Goal: Task Accomplishment & Management: Use online tool/utility

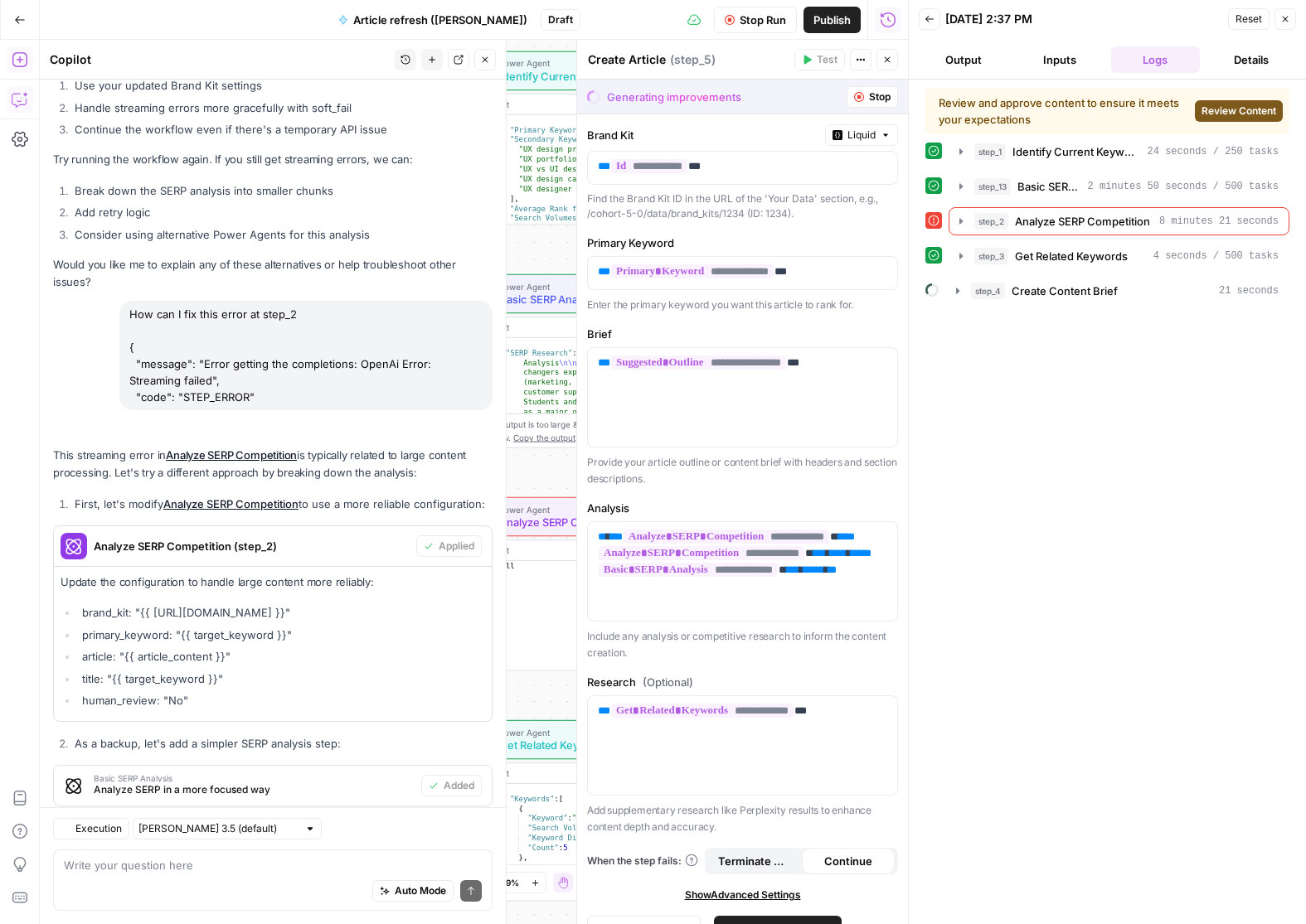
scroll to position [9093, 0]
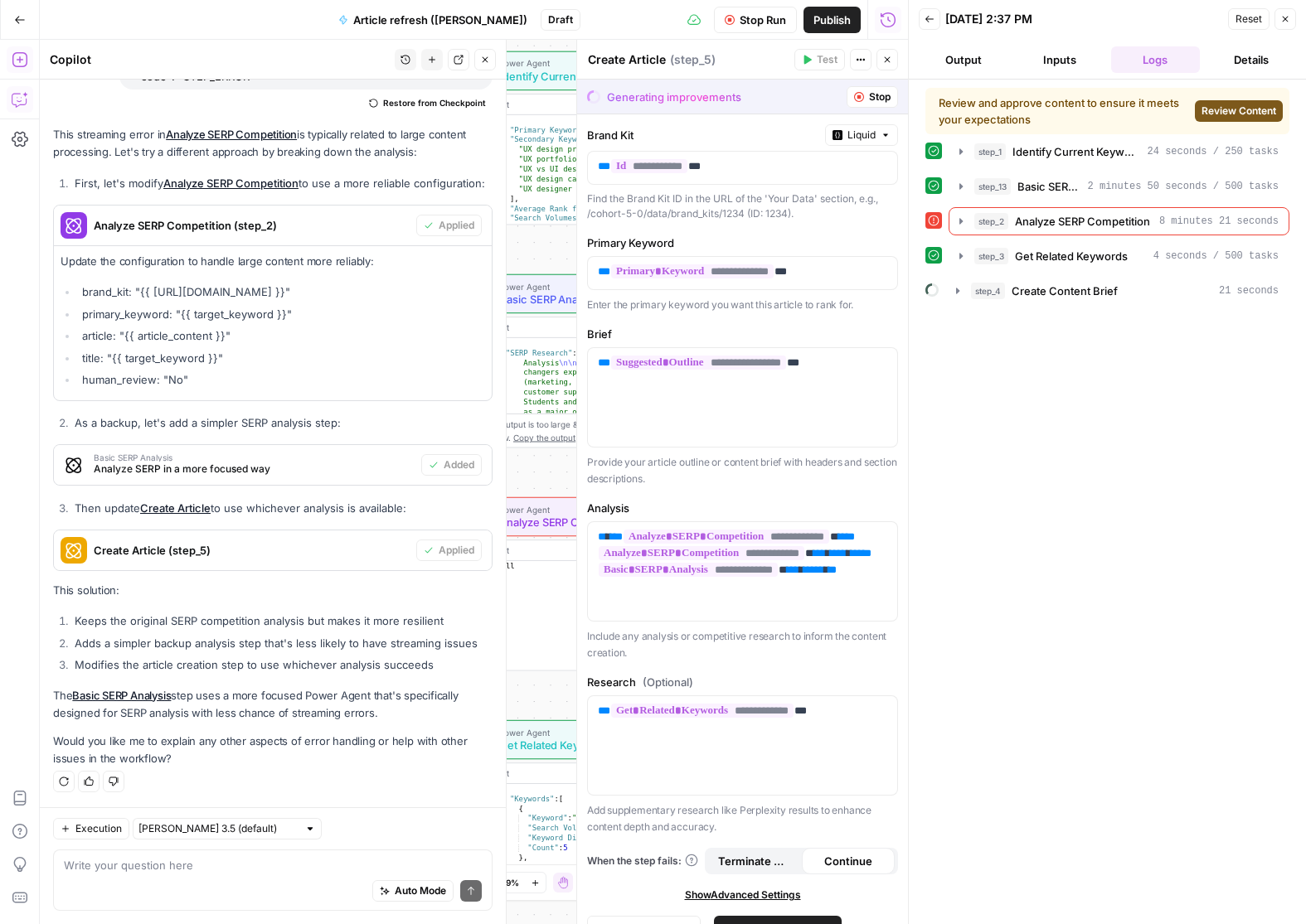
click at [1288, 22] on icon "button" at bounding box center [1285, 19] width 10 height 10
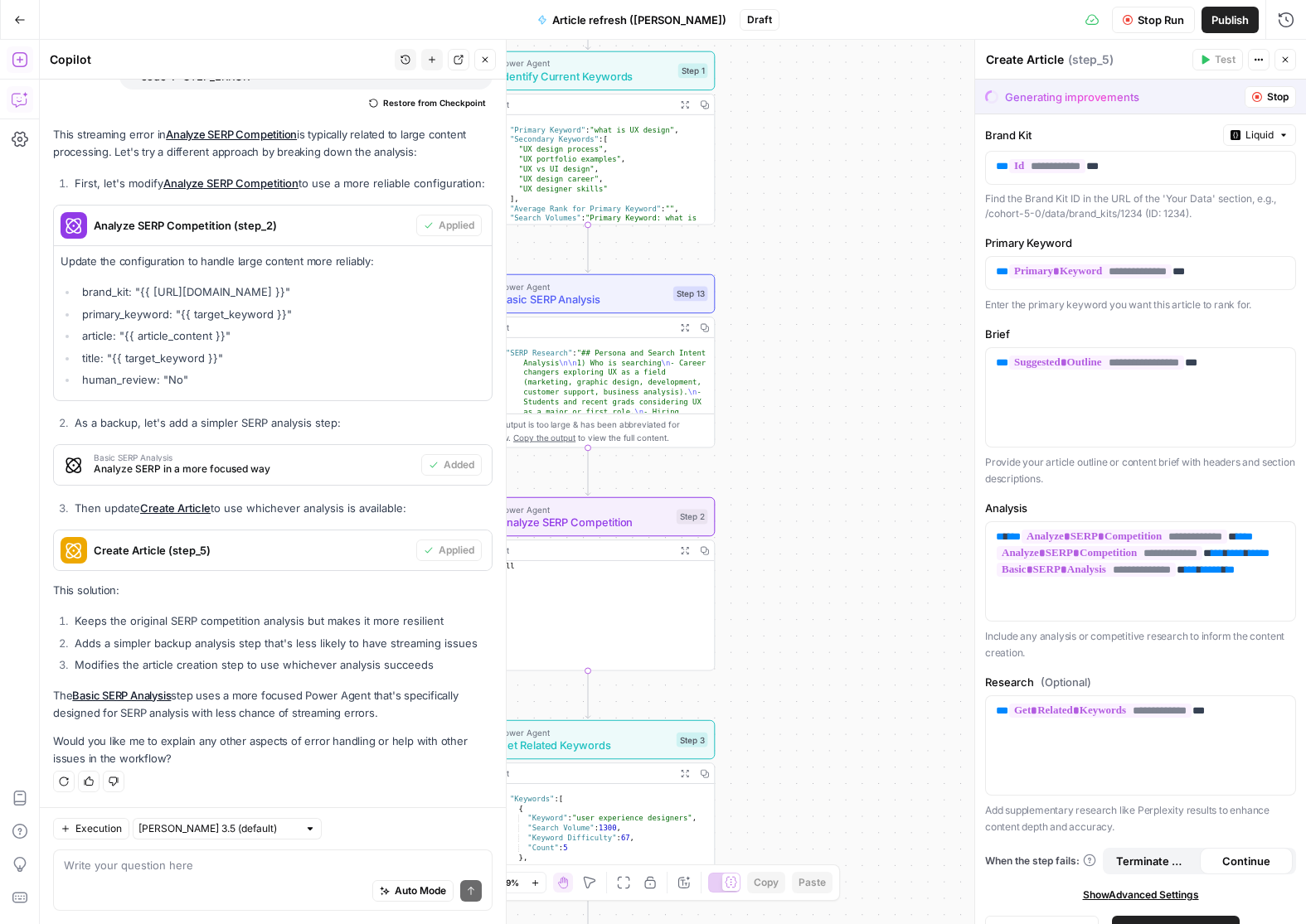
click at [1268, 93] on span "Stop" at bounding box center [1278, 97] width 22 height 15
click at [1269, 95] on span "Stop" at bounding box center [1278, 97] width 22 height 15
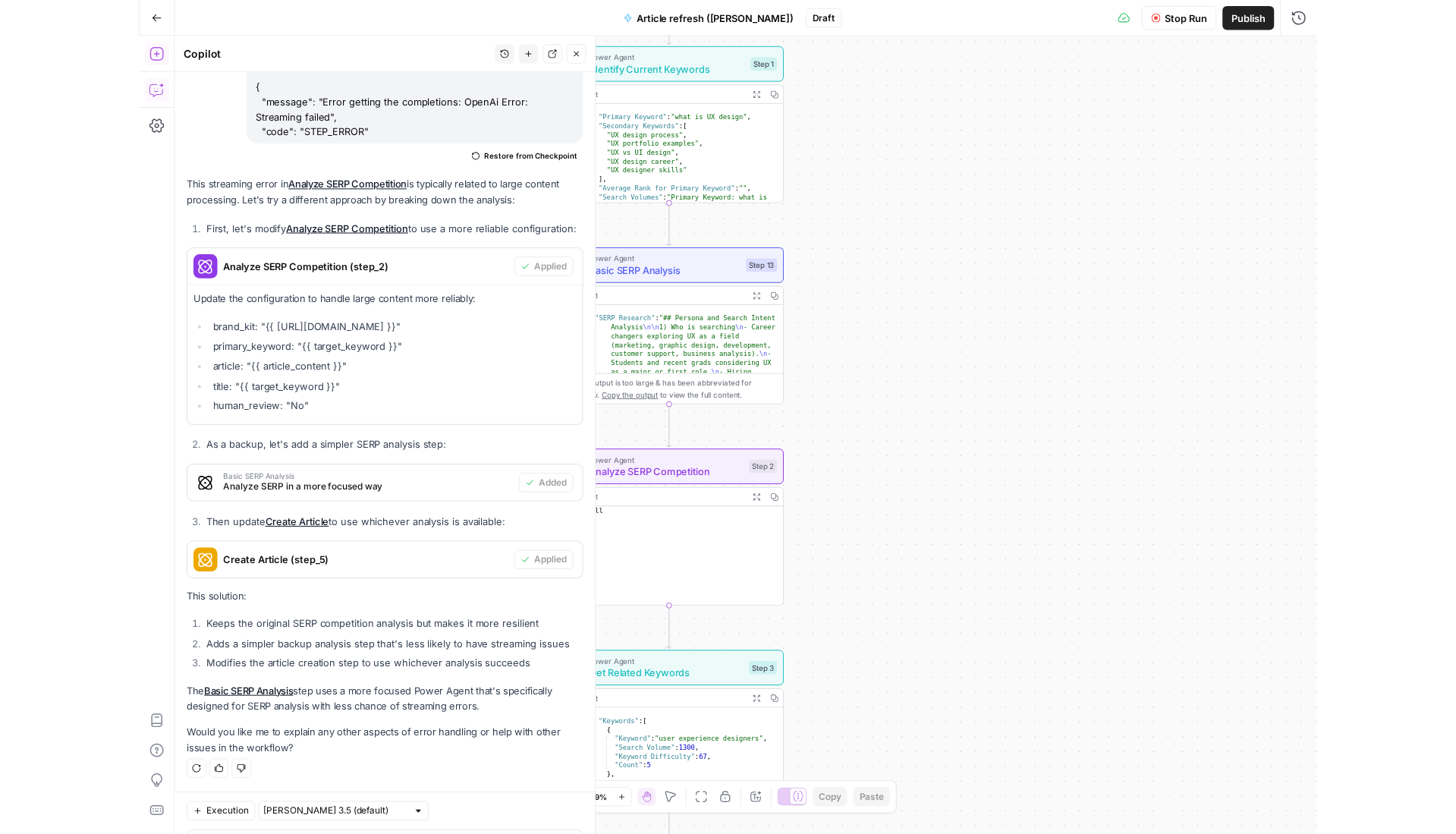
scroll to position [8257, 0]
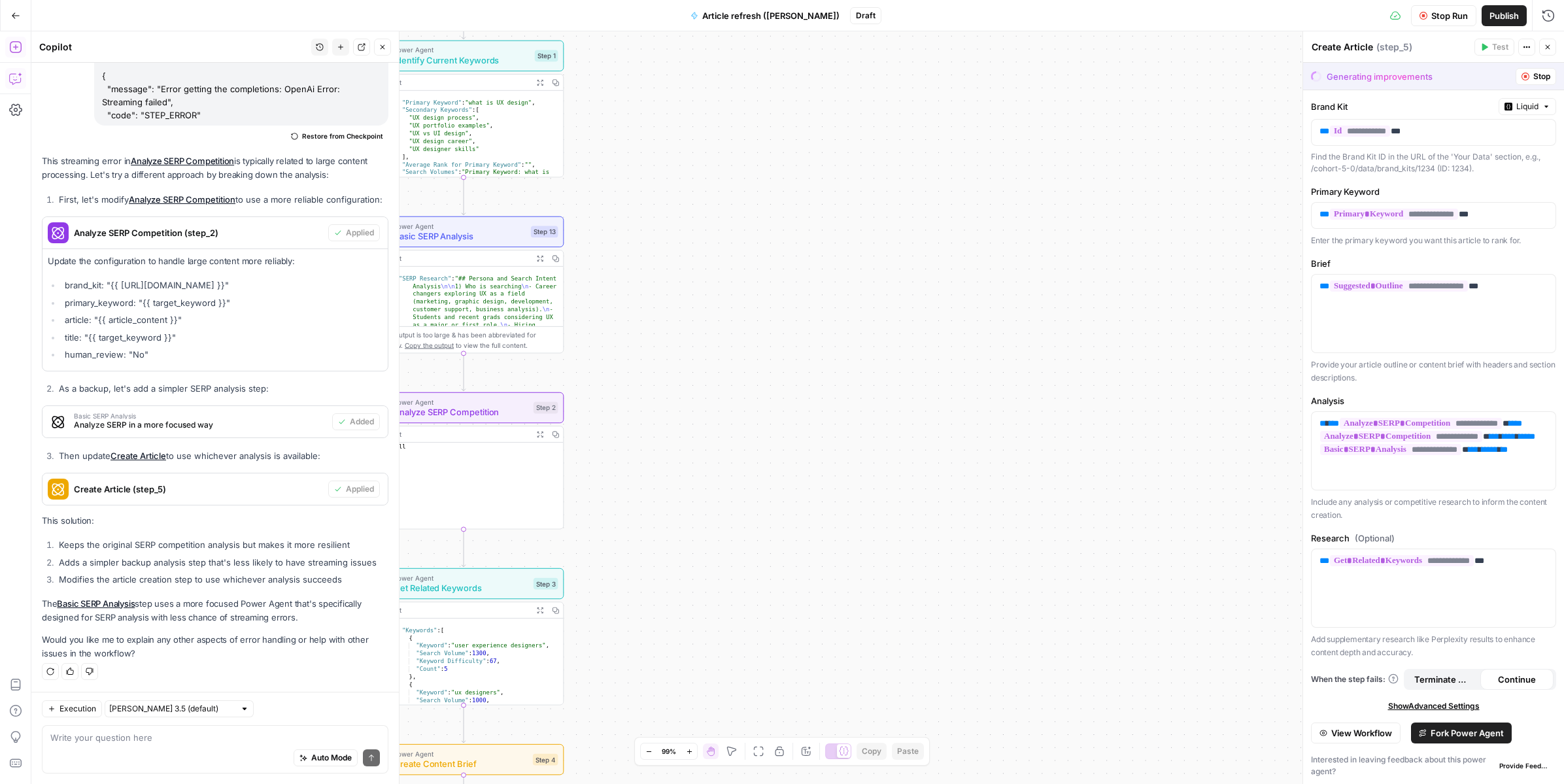
click at [1029, 16] on span "Stop Run" at bounding box center [1449, 16] width 36 height 13
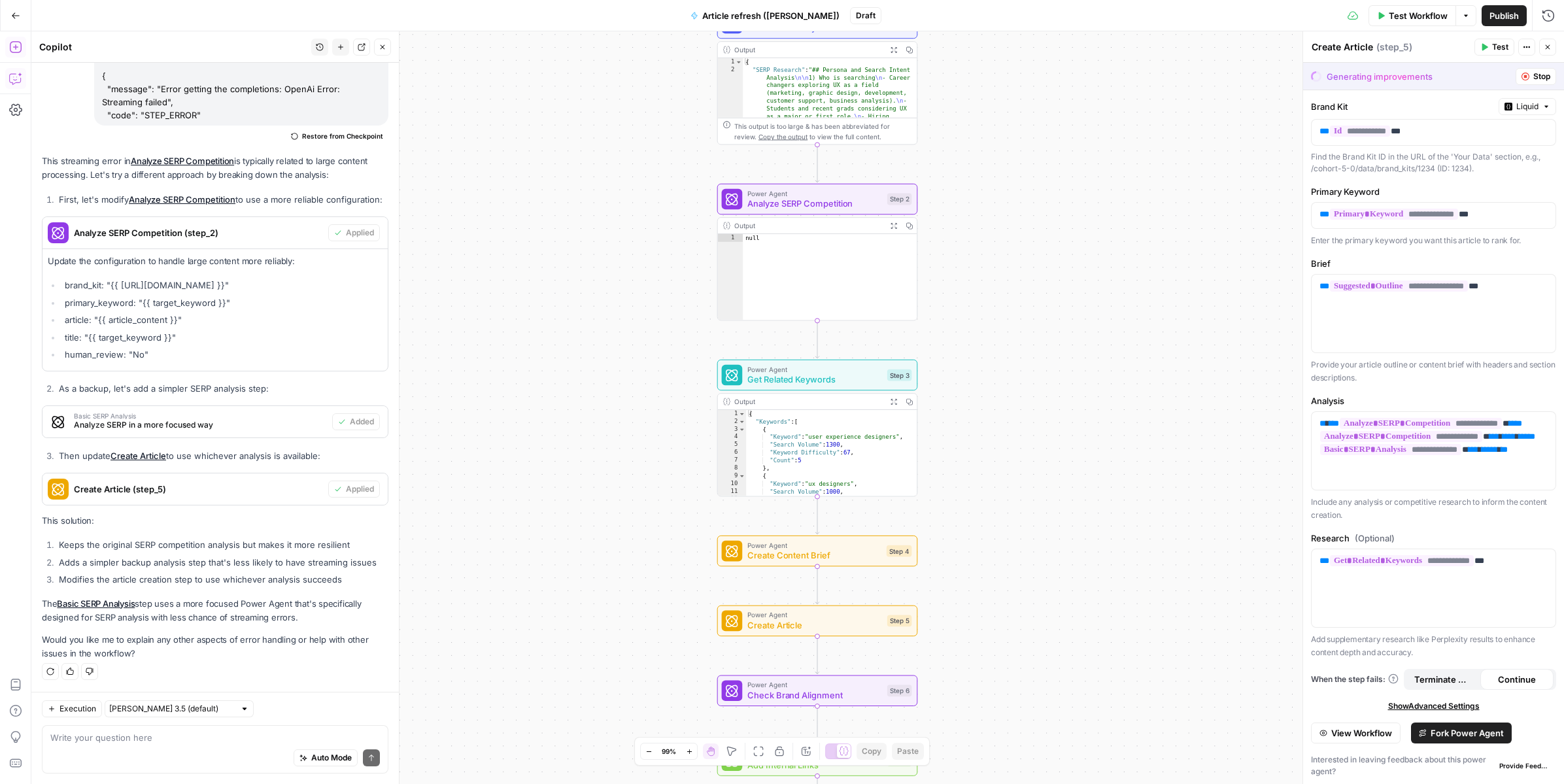
drag, startPoint x: 719, startPoint y: 393, endPoint x: 1062, endPoint y: 298, distance: 355.9
click at [1029, 185] on div "Workflow Set Inputs Inputs Power Agent Identify Current Keywords Step 1 Output …" at bounding box center [798, 408] width 1533 height 752
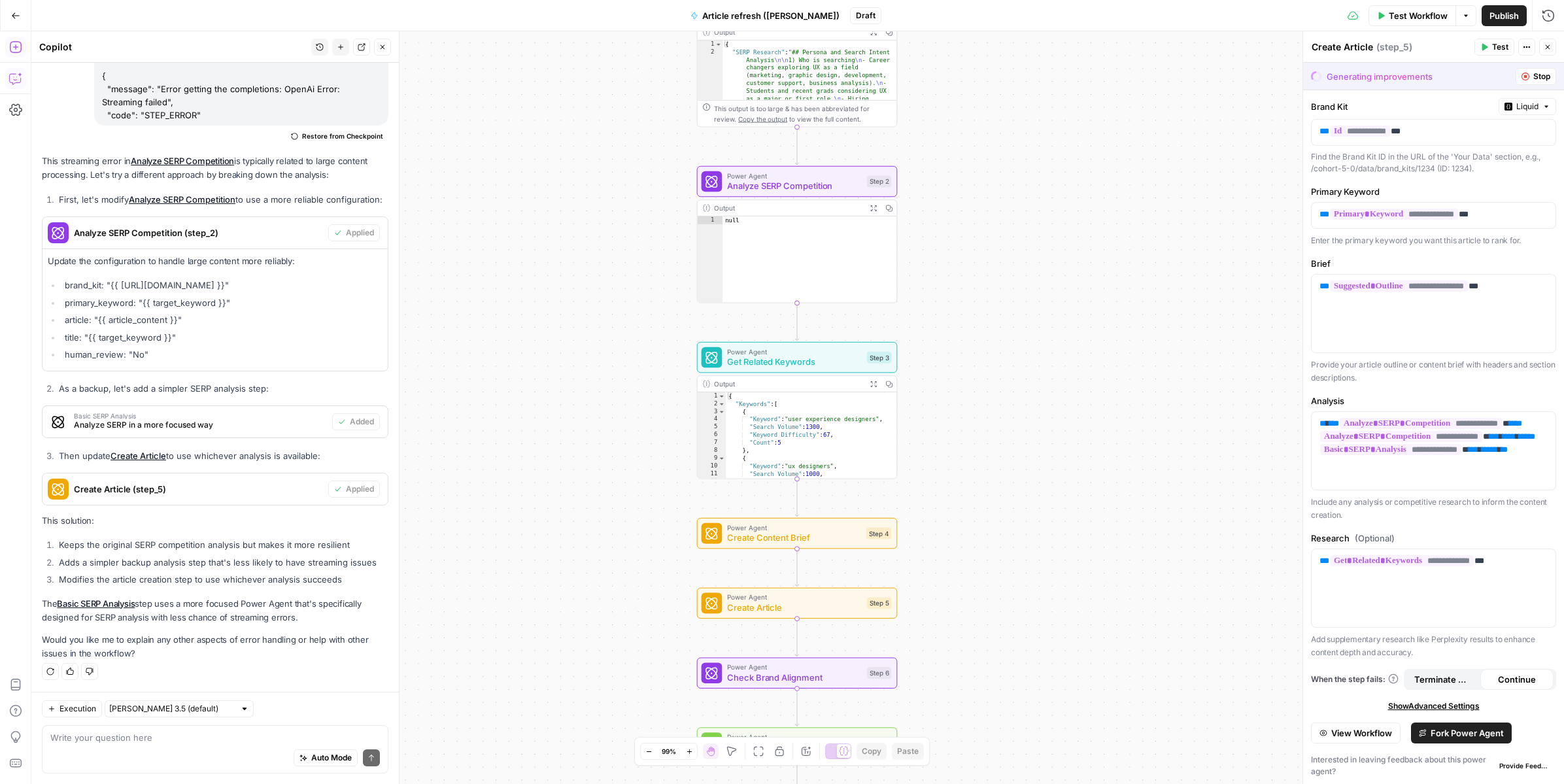
drag, startPoint x: 1002, startPoint y: 498, endPoint x: 981, endPoint y: 482, distance: 26.4
click at [981, 484] on div "Workflow Set Inputs Inputs Power Agent Identify Current Keywords Step 1 Output …" at bounding box center [798, 408] width 1533 height 752
click at [836, 184] on span "Analyze SERP Competition" at bounding box center [793, 190] width 135 height 13
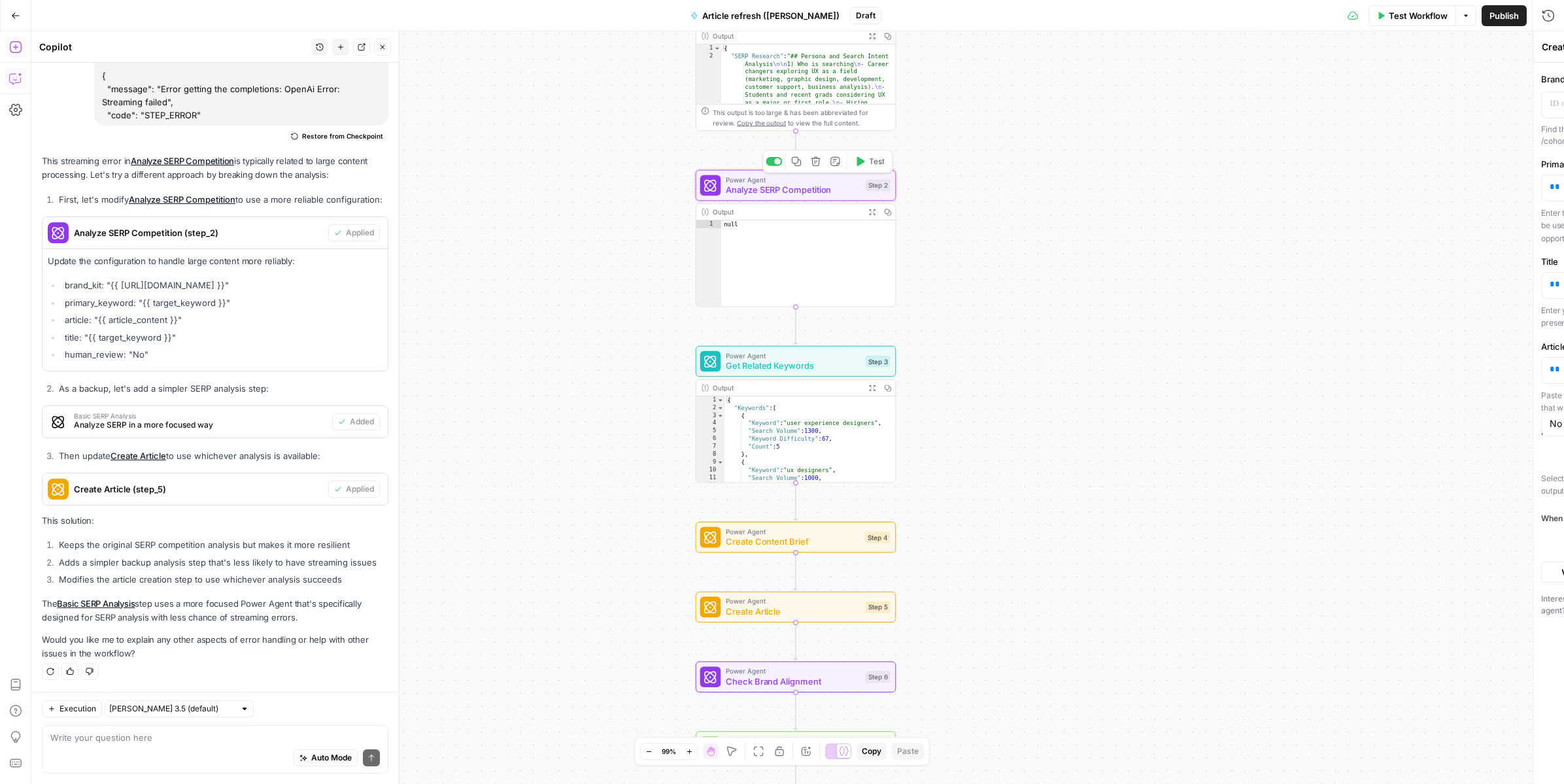
type textarea "Analyze SERP Competition"
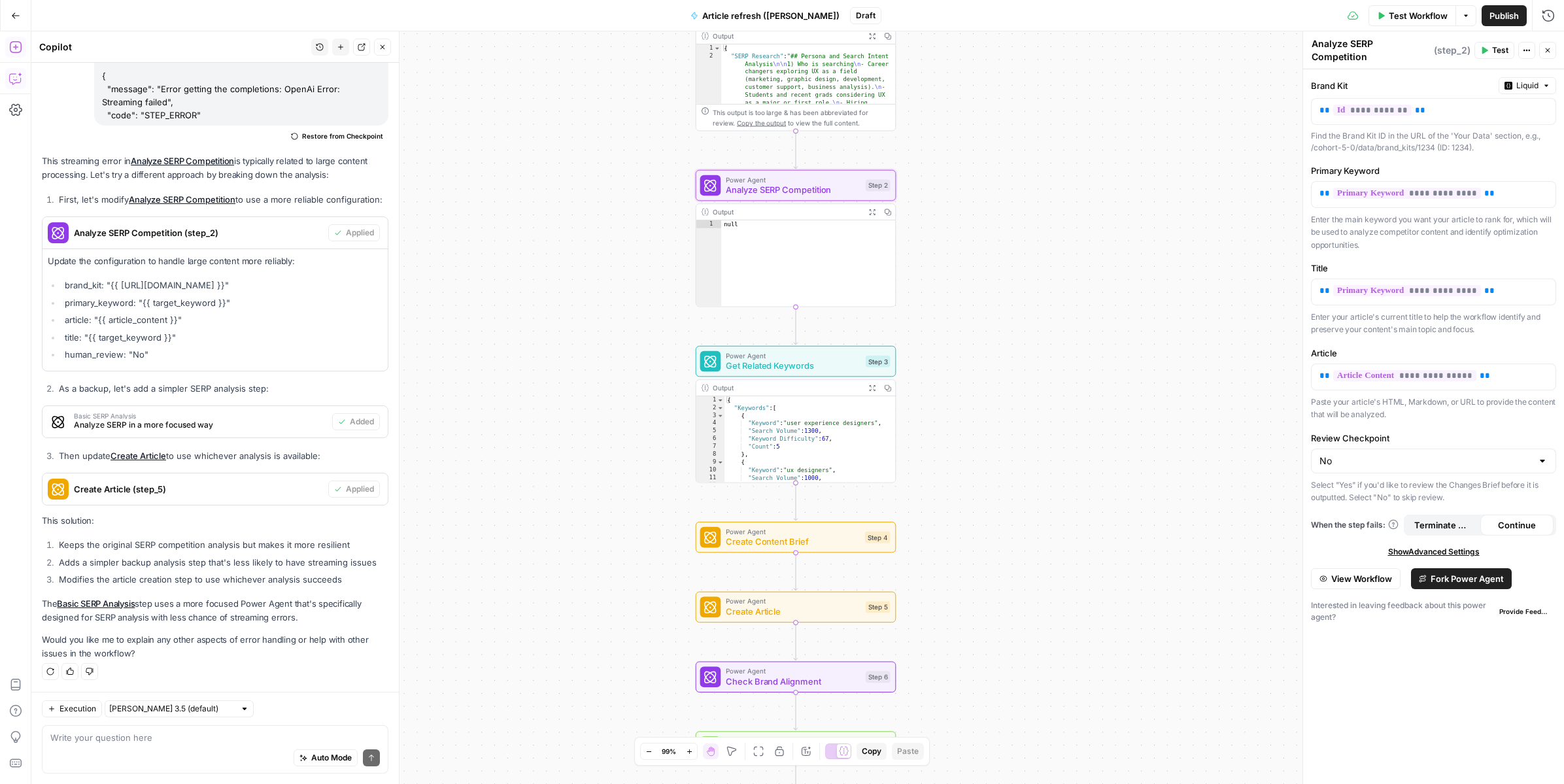
type textarea "****"
click at [839, 253] on div "null" at bounding box center [807, 271] width 174 height 102
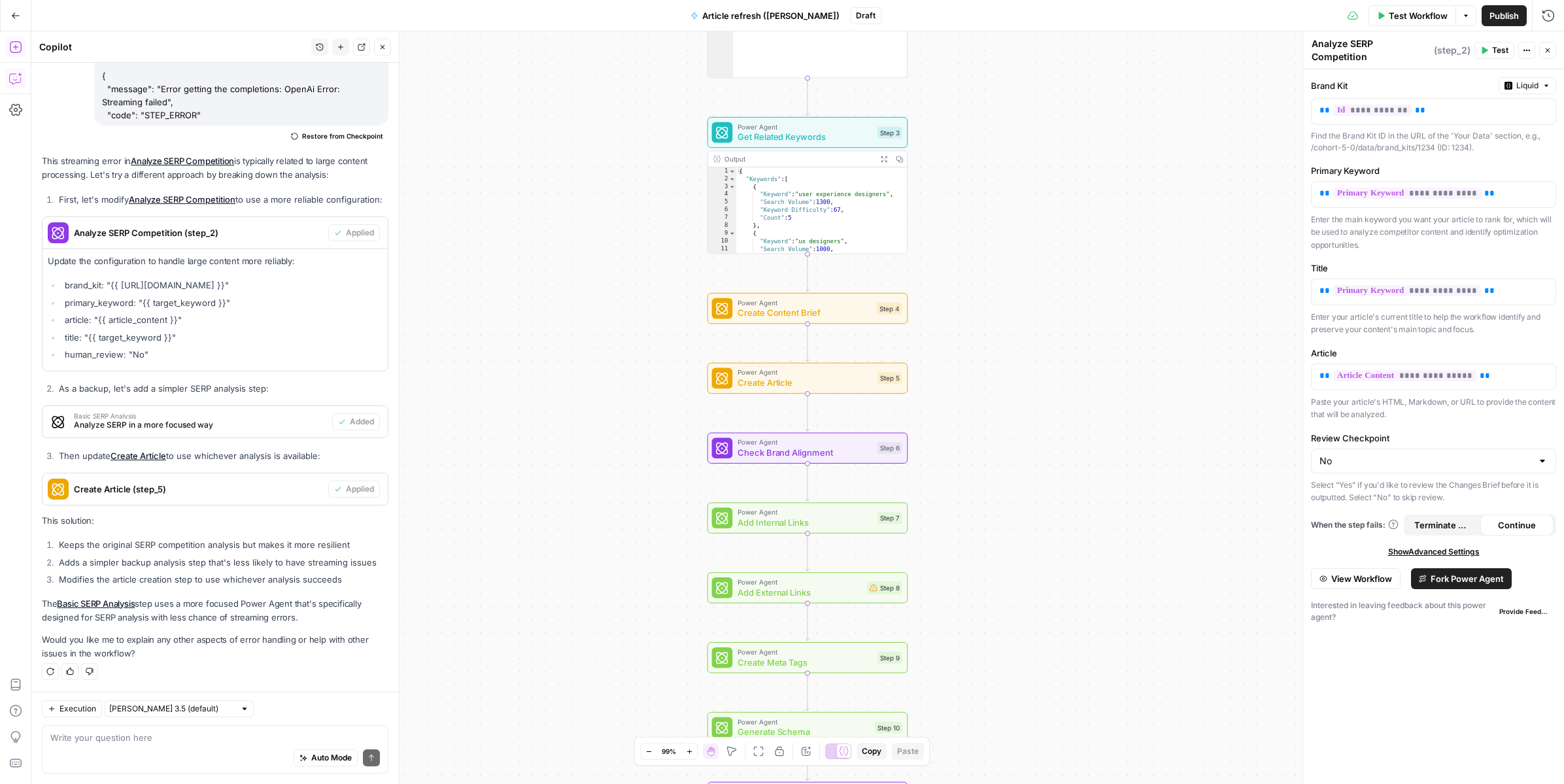
drag, startPoint x: 948, startPoint y: 496, endPoint x: 960, endPoint y: 260, distance: 236.3
click at [960, 260] on div "Workflow Set Inputs Inputs Power Agent Identify Current Keywords Step 1 Output …" at bounding box center [798, 408] width 1533 height 752
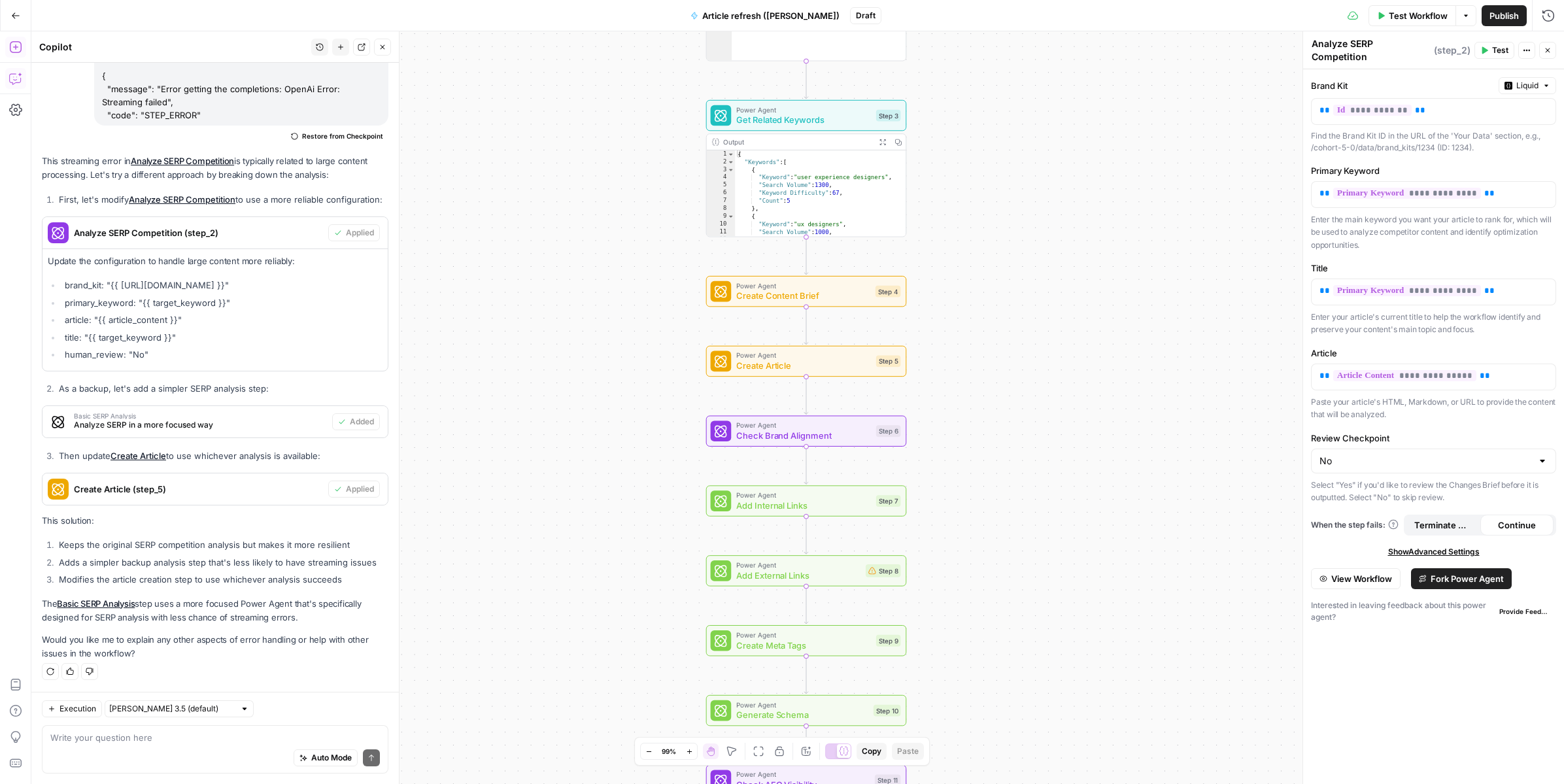
drag, startPoint x: 963, startPoint y: 454, endPoint x: 955, endPoint y: 240, distance: 214.1
click at [955, 240] on div "Workflow Set Inputs Inputs Power Agent Identify Current Keywords Step 1 Output …" at bounding box center [798, 408] width 1533 height 752
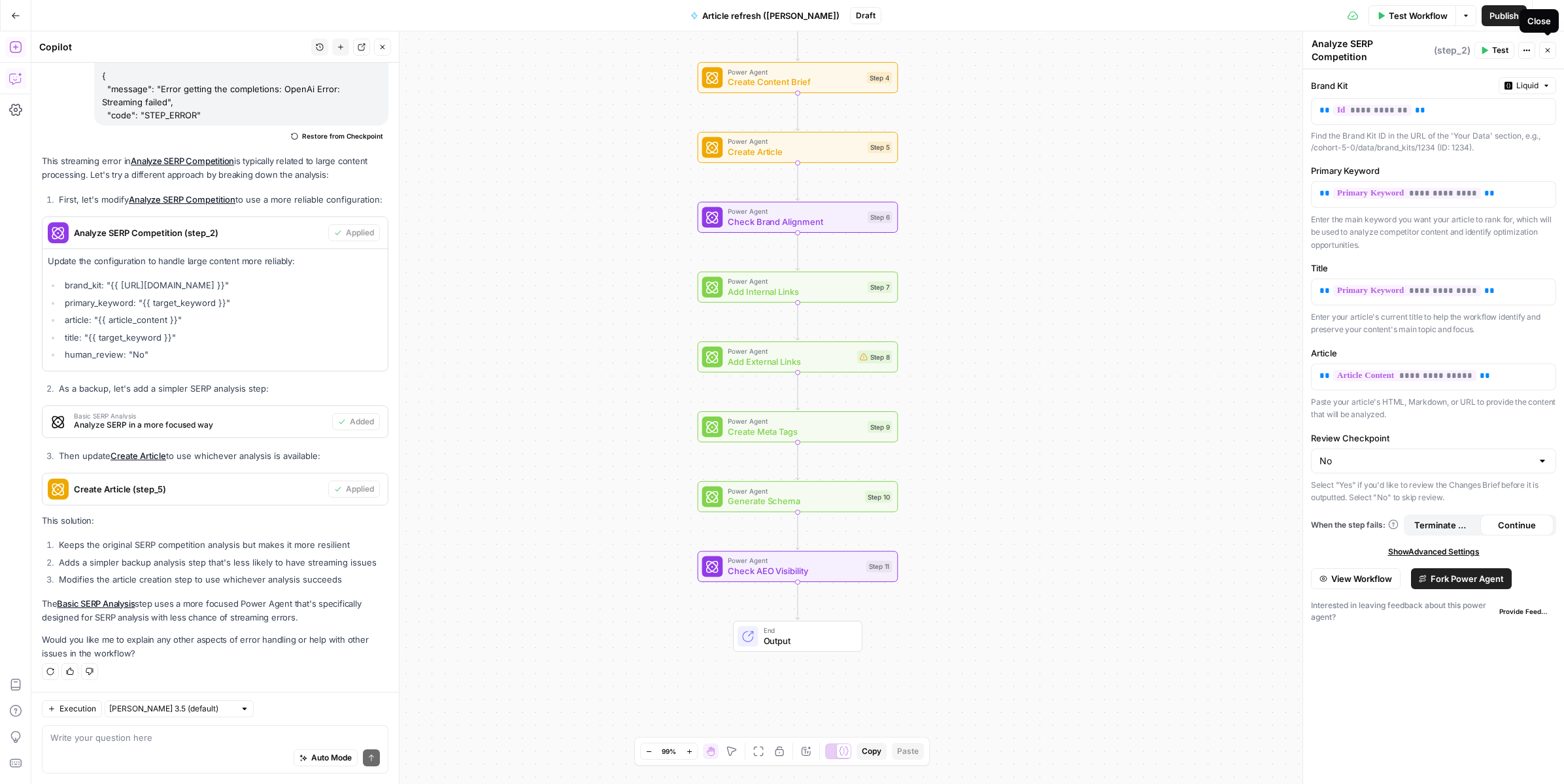
click at [1029, 46] on icon "button" at bounding box center [1547, 50] width 8 height 8
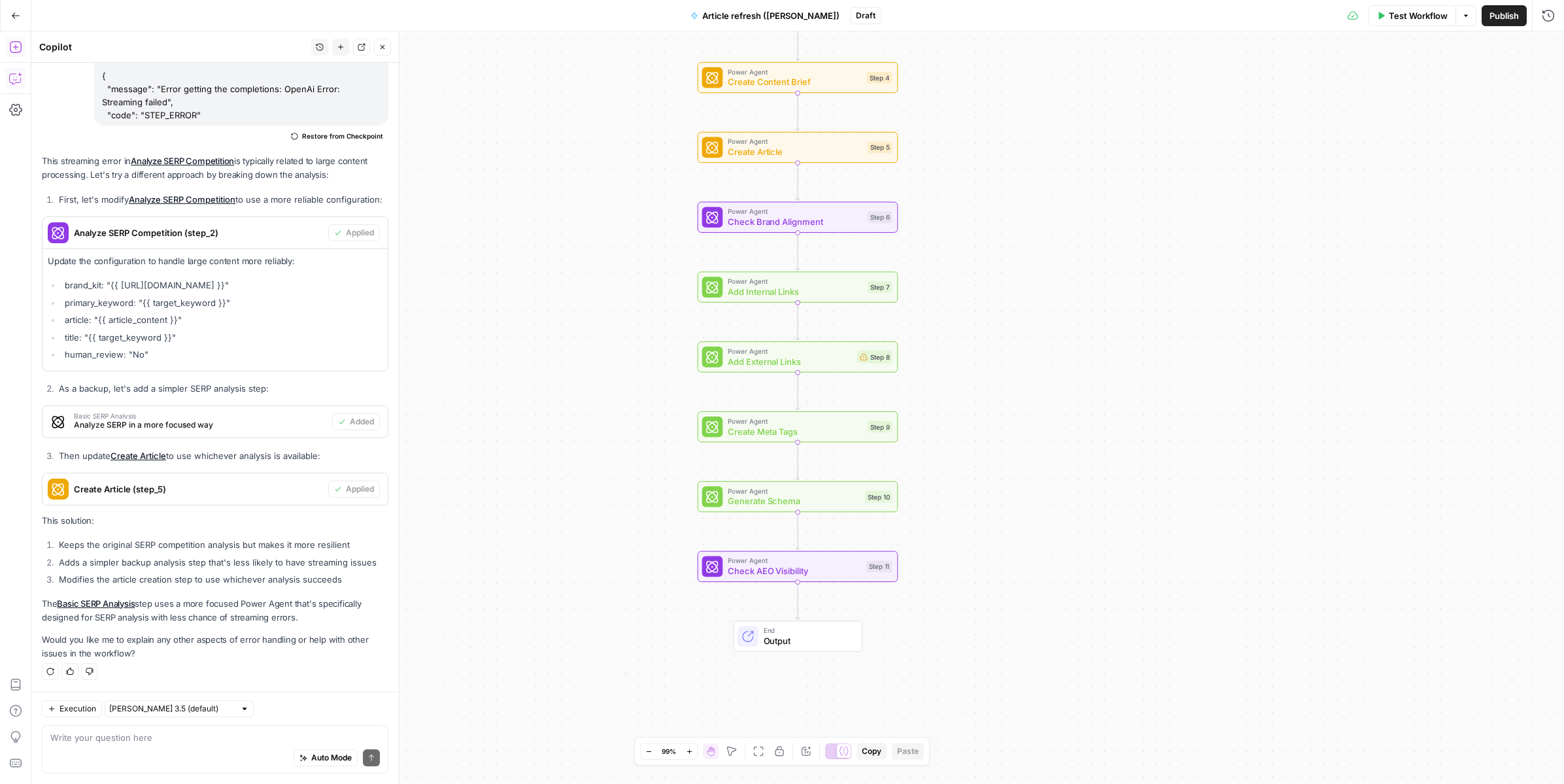
click at [1029, 15] on span "Test Workflow" at bounding box center [1418, 16] width 59 height 13
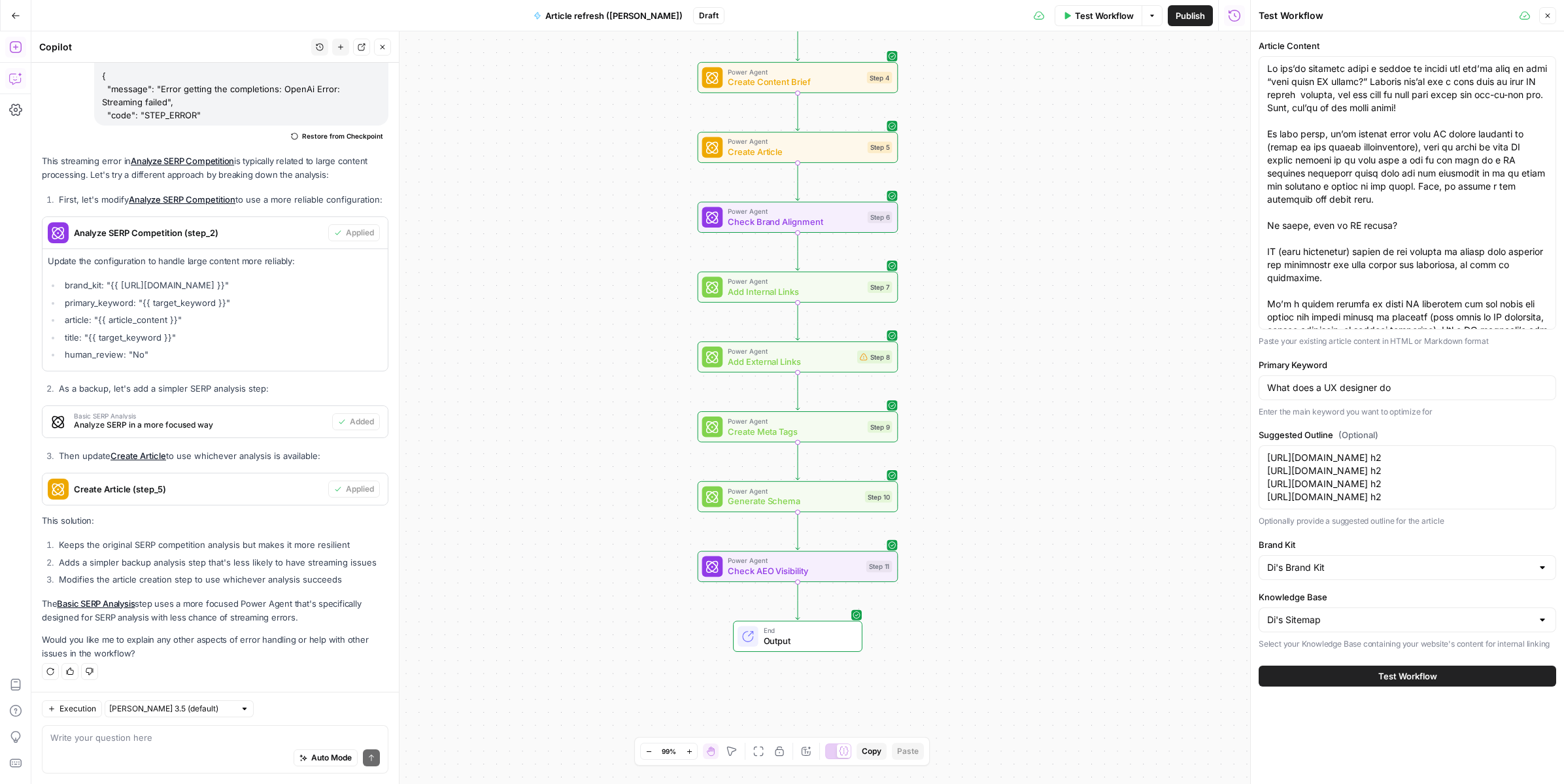
click at [1029, 683] on button "Test Workflow" at bounding box center [1408, 676] width 298 height 21
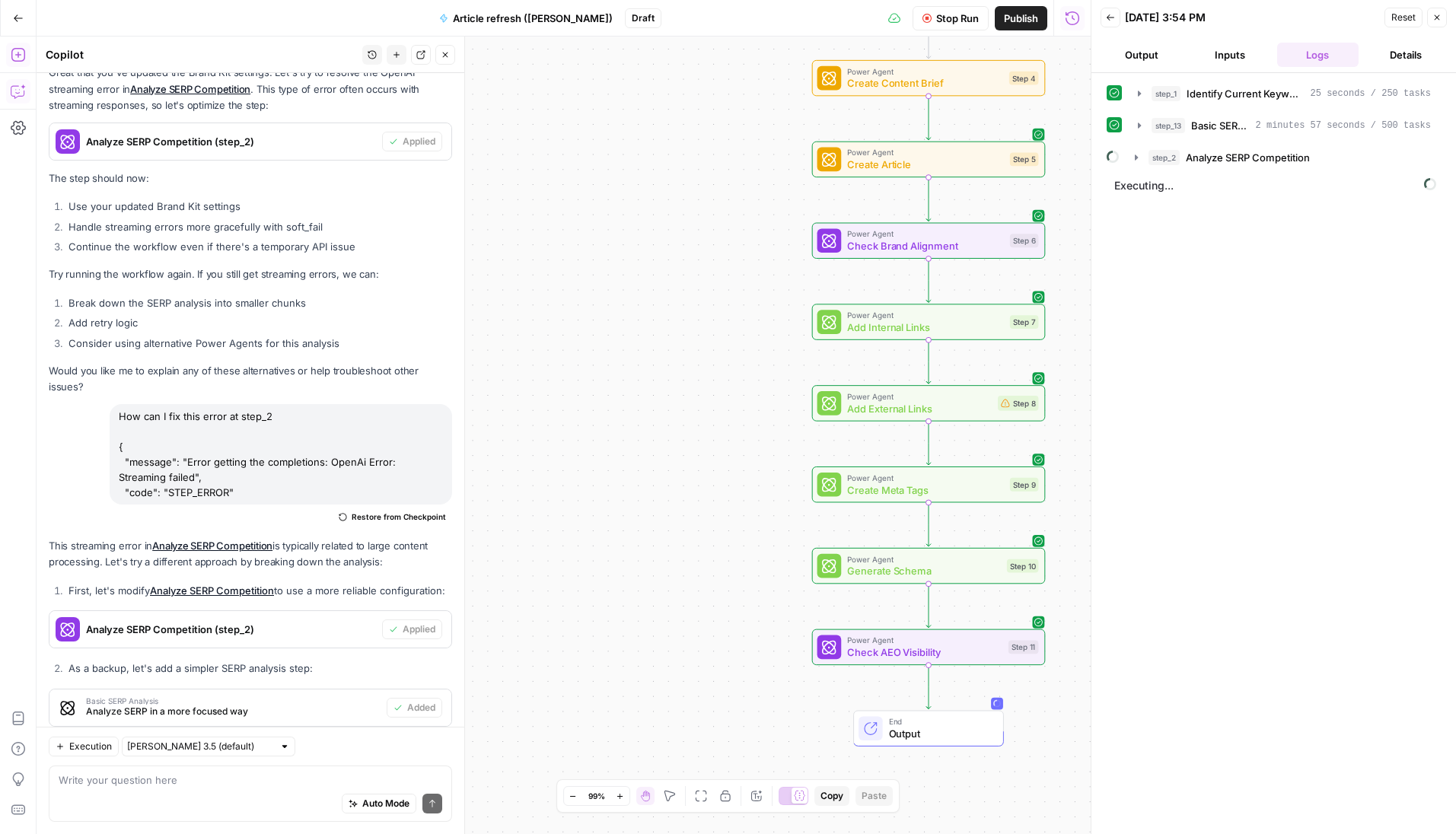
scroll to position [8216, 0]
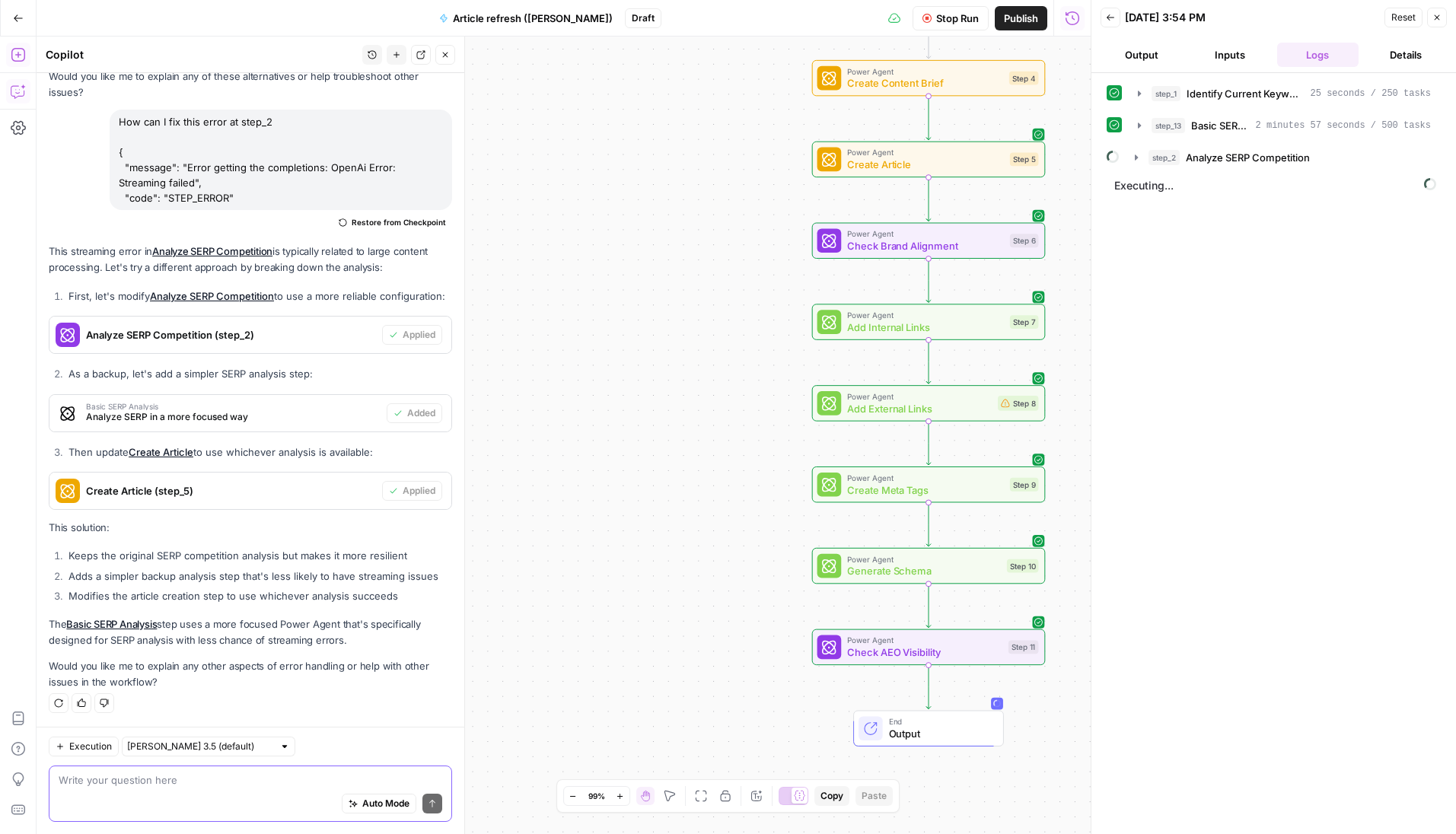
click at [134, 784] on textarea at bounding box center [250, 779] width 383 height 15
type textarea "Why is it taking so long to run a test workflow?"
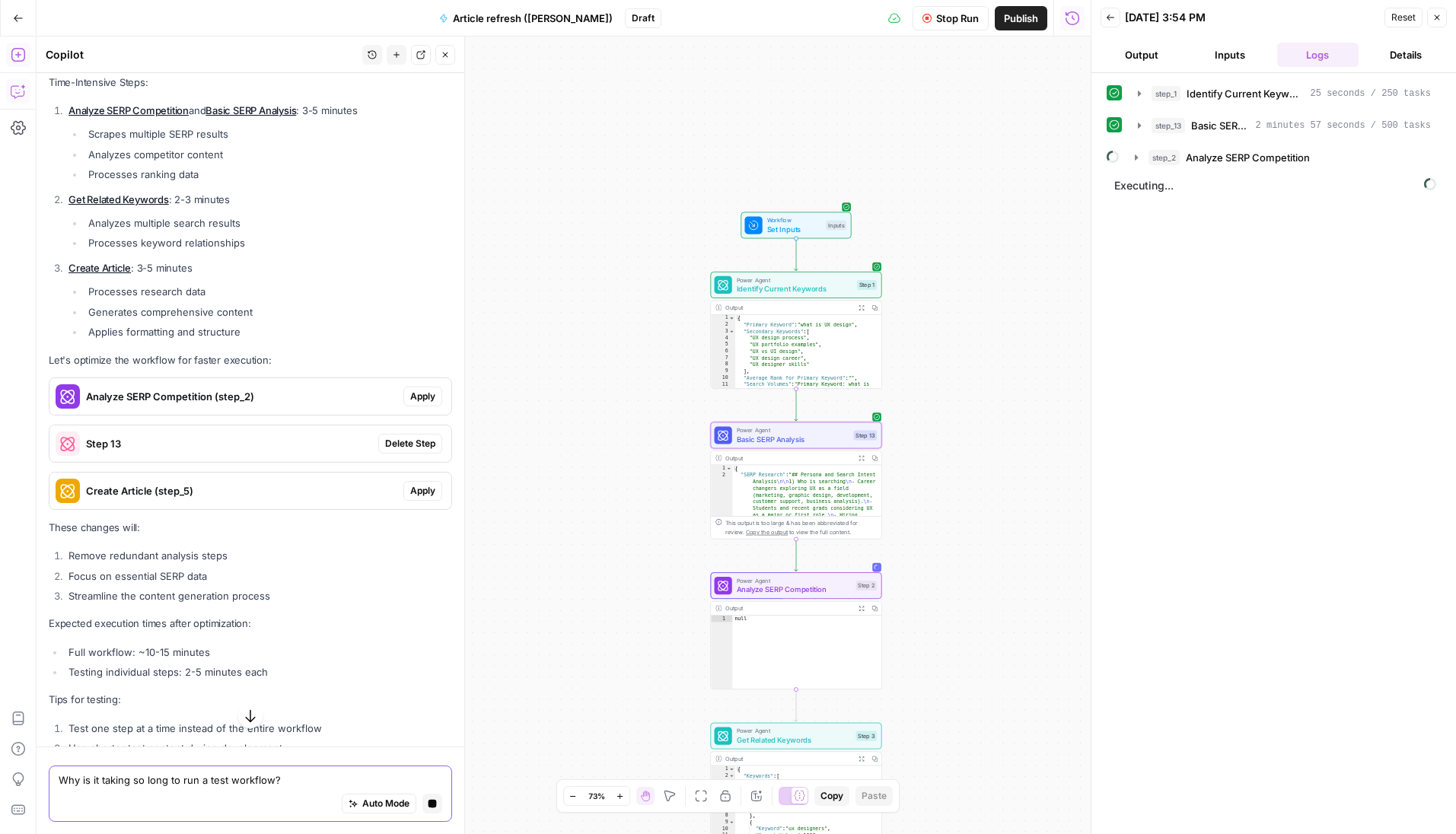
scroll to position [8590, 0]
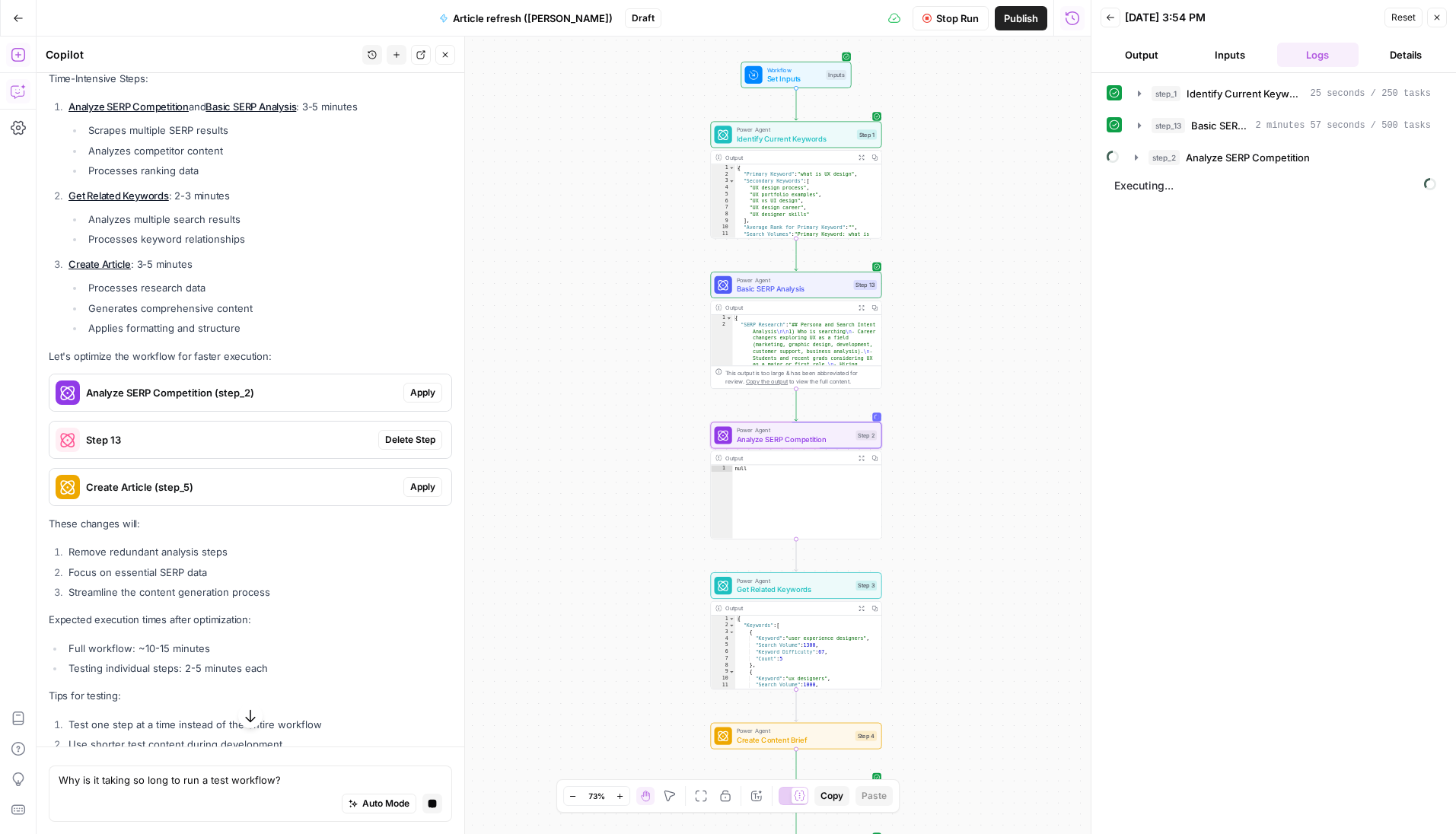
click at [419, 399] on span "Apply" at bounding box center [423, 392] width 25 height 14
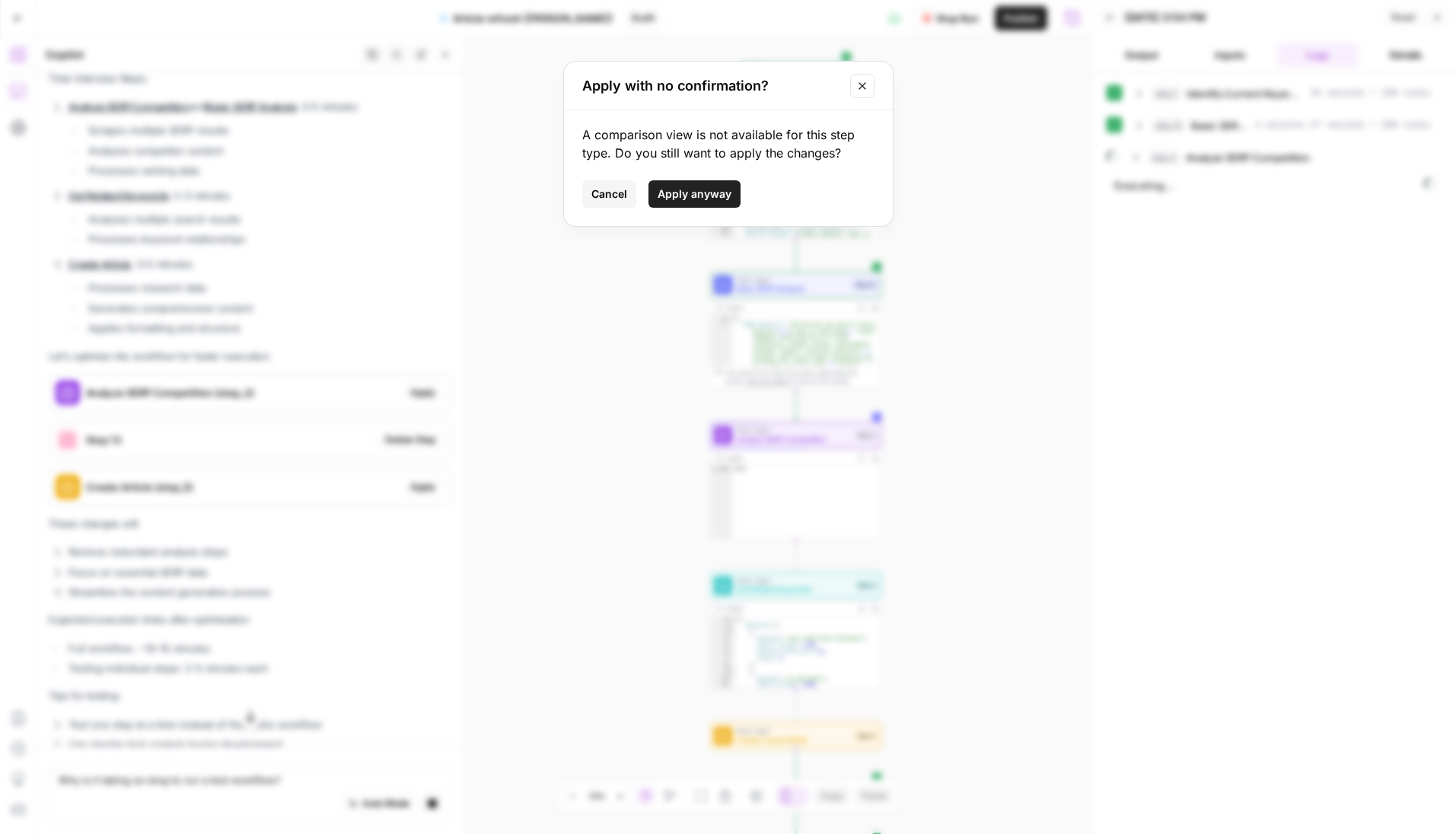
click at [679, 192] on span "Apply anyway" at bounding box center [695, 194] width 74 height 15
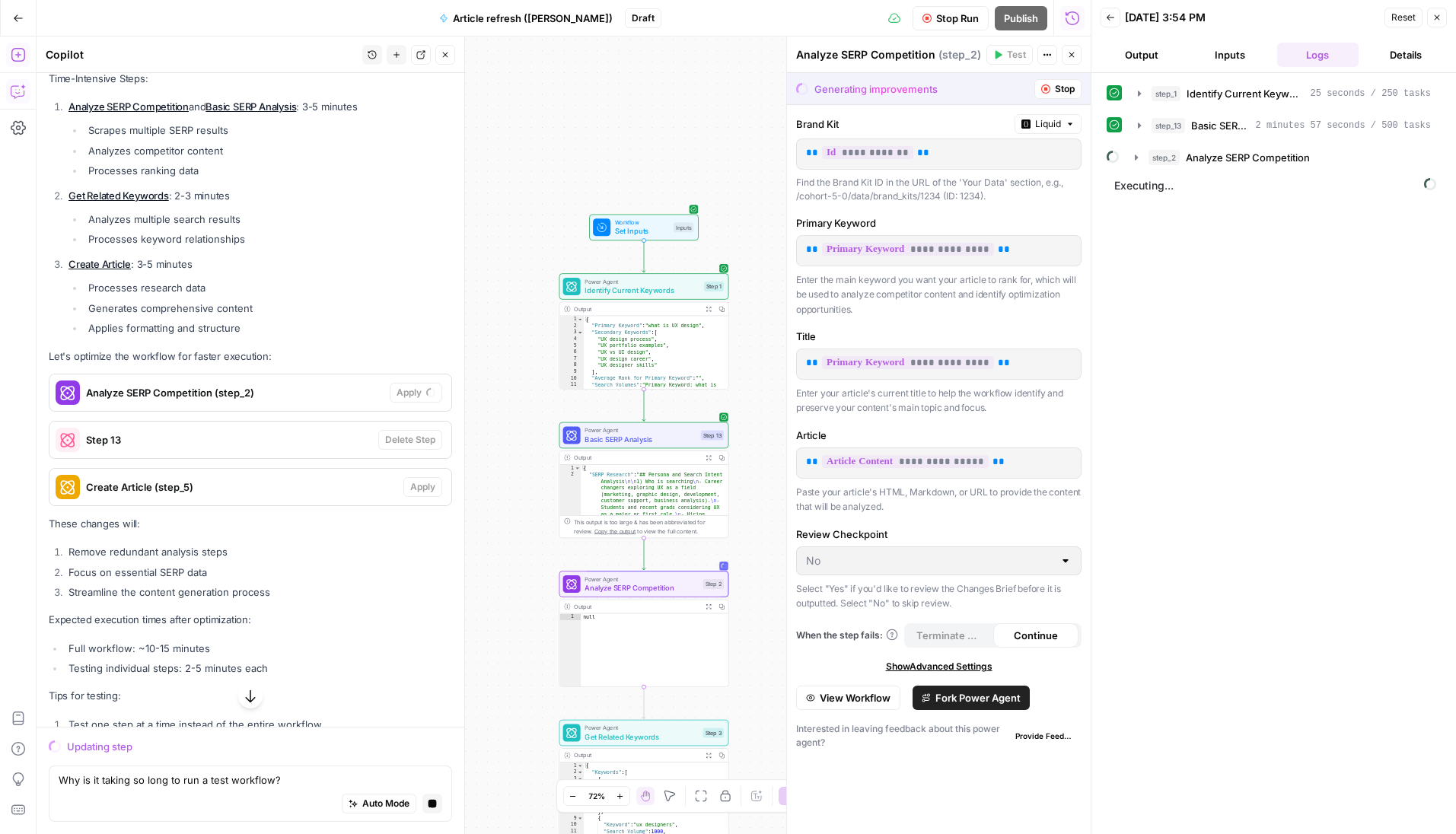
drag, startPoint x: 1434, startPoint y: 22, endPoint x: 1362, endPoint y: 22, distance: 72.0
click at [1198, 22] on button "Close" at bounding box center [1437, 18] width 20 height 20
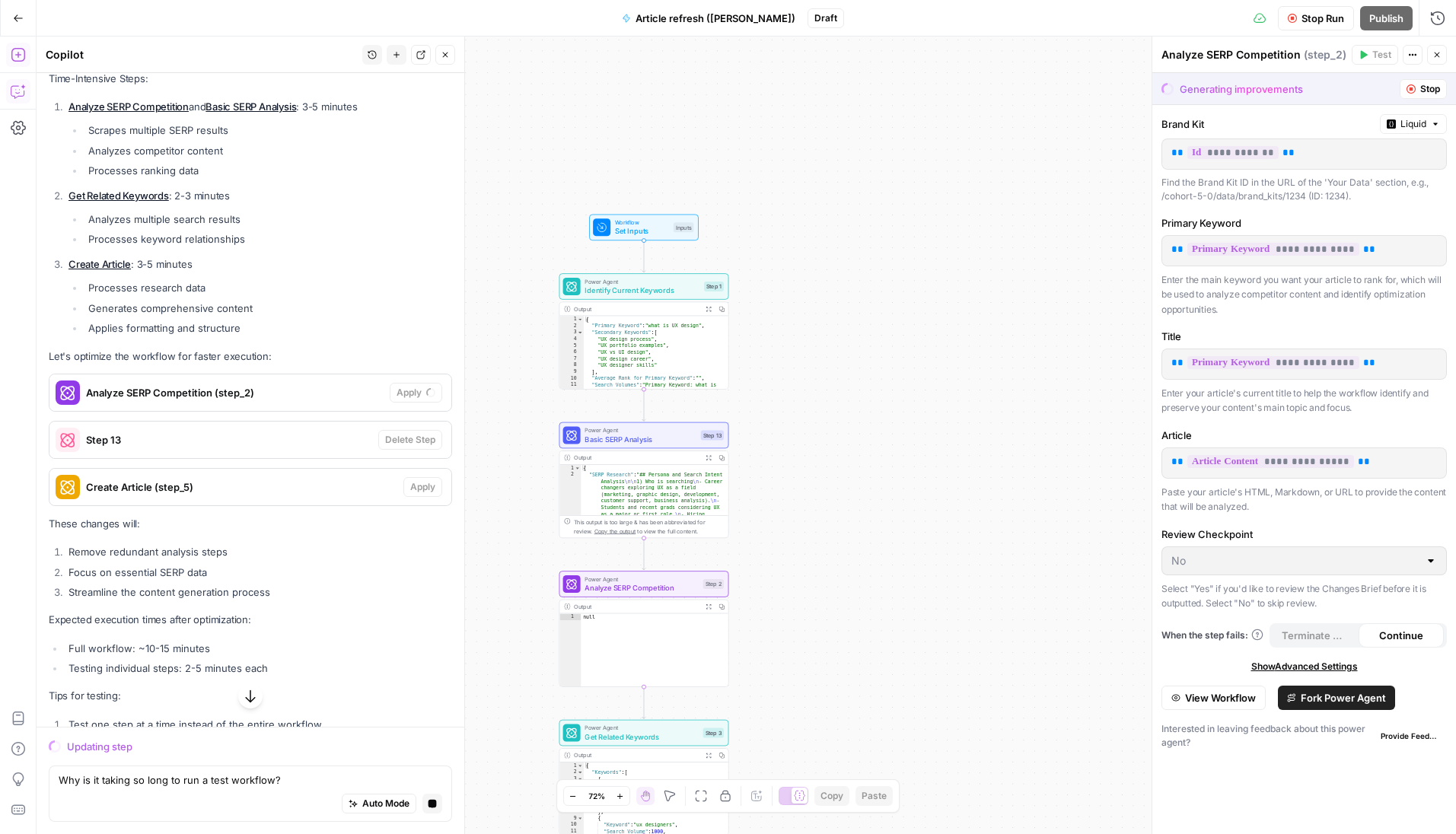
click at [1198, 18] on span "Stop Run" at bounding box center [1322, 18] width 42 height 15
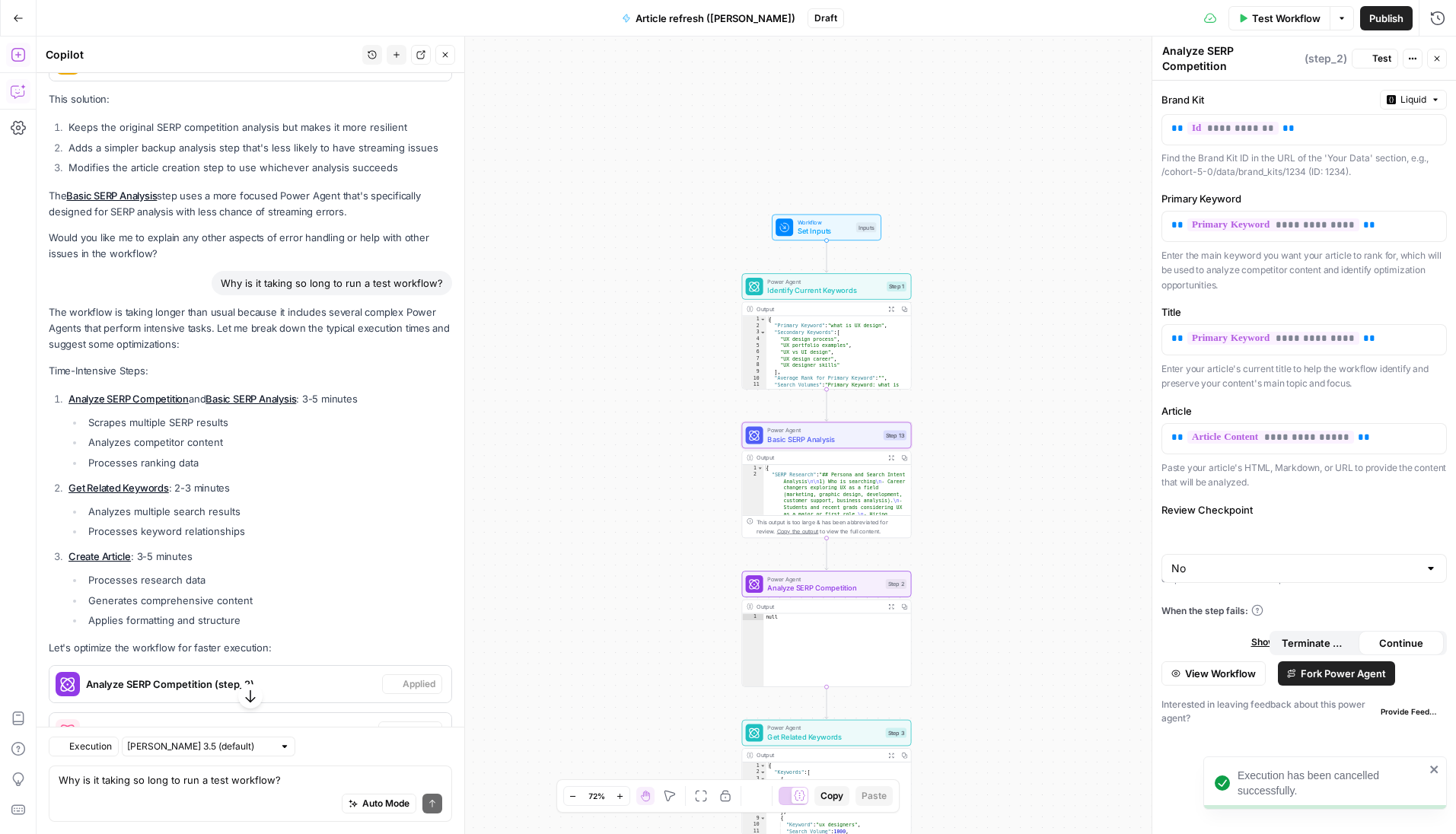
scroll to position [8894, 0]
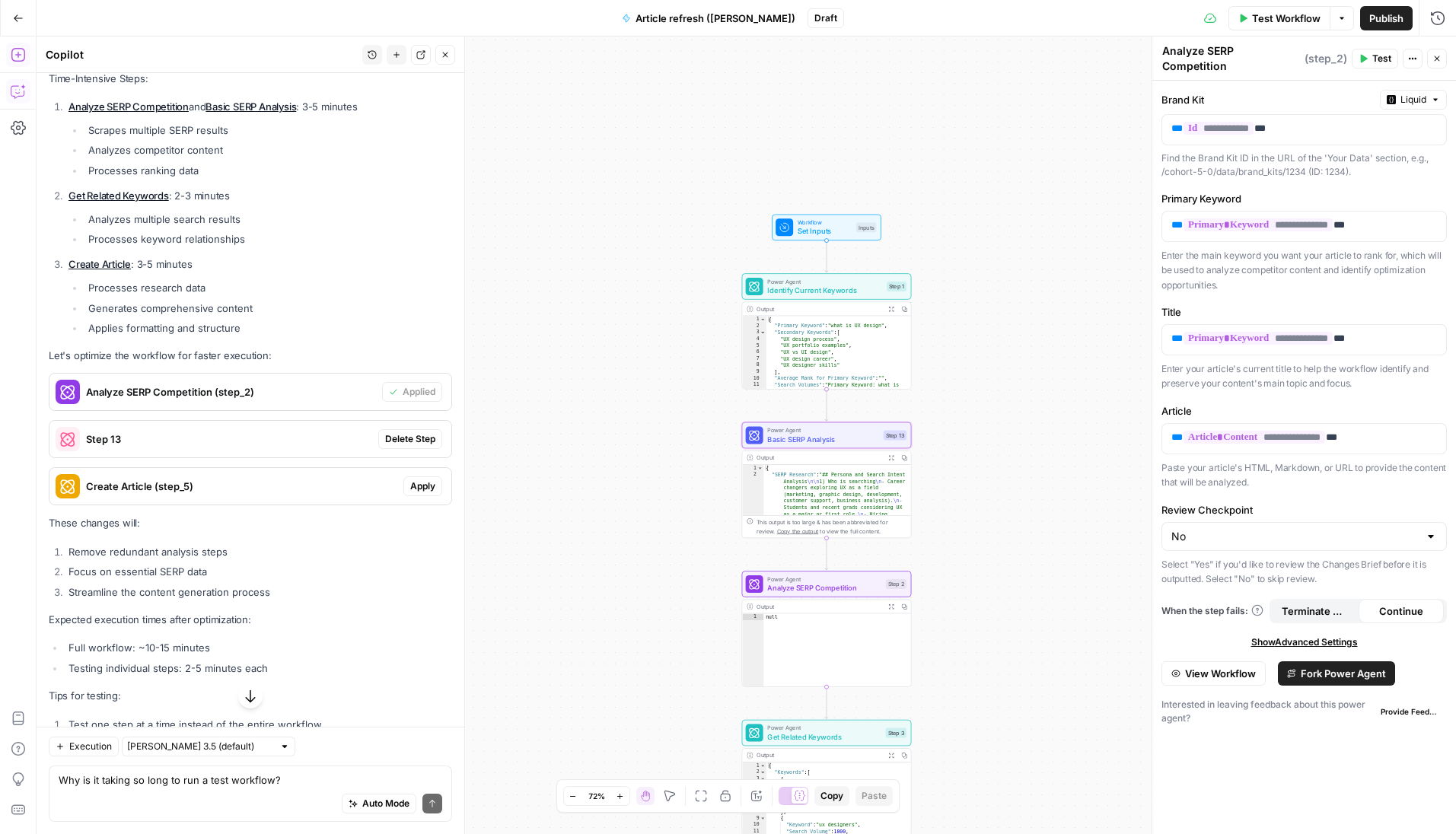
click at [406, 445] on span "Delete Step" at bounding box center [410, 439] width 50 height 14
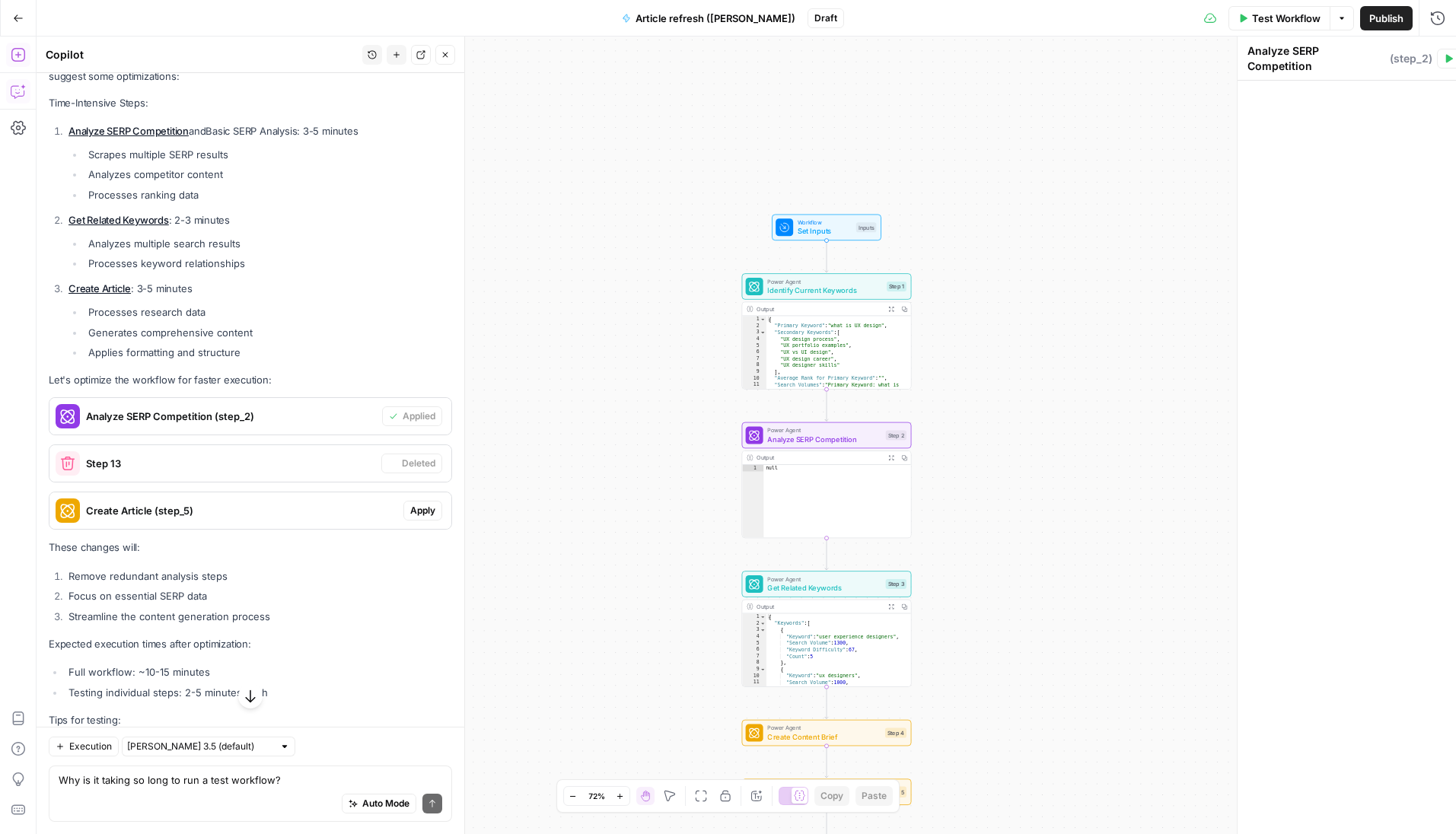
scroll to position [8918, 0]
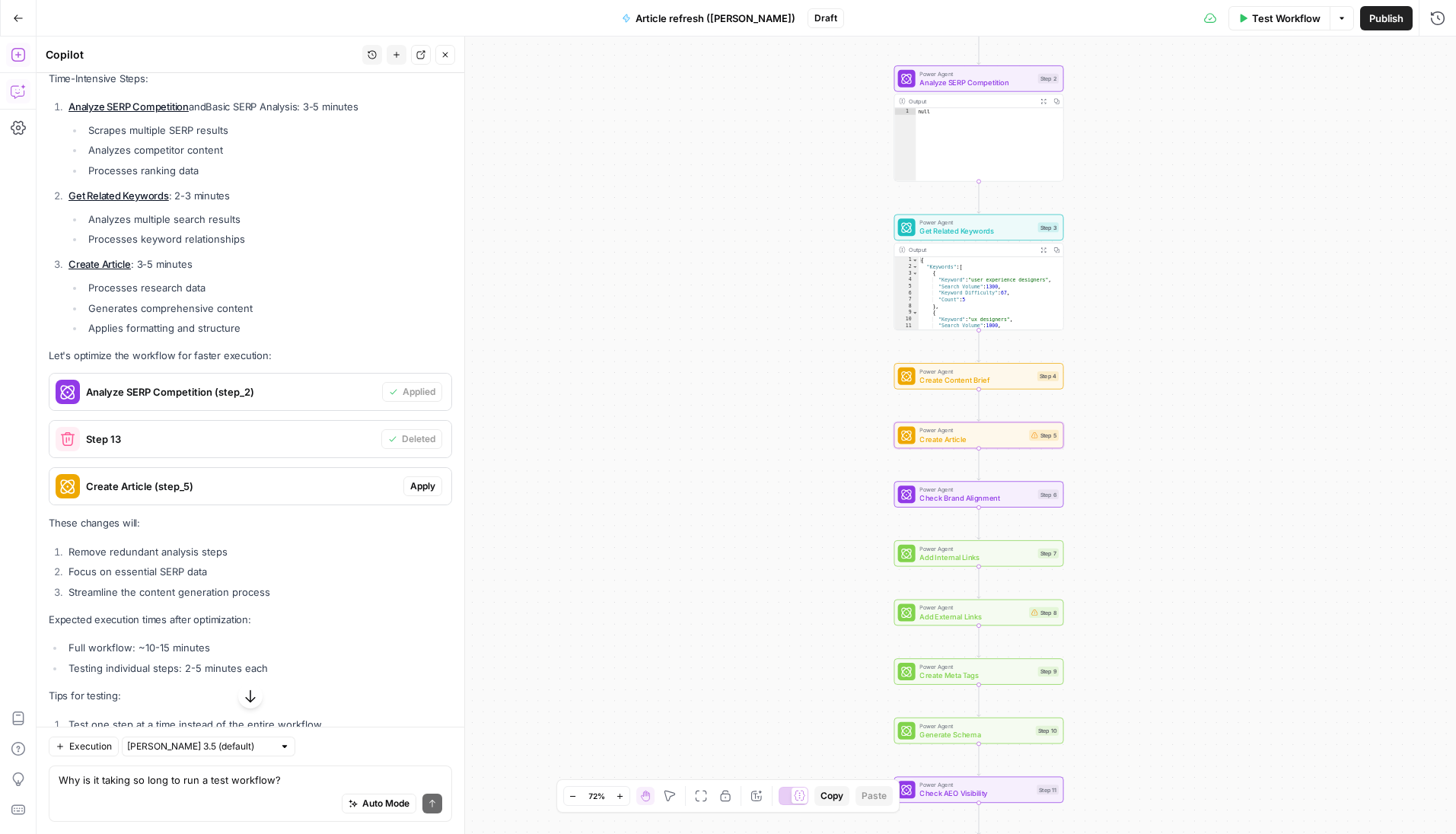
click at [421, 493] on span "Apply" at bounding box center [423, 486] width 25 height 14
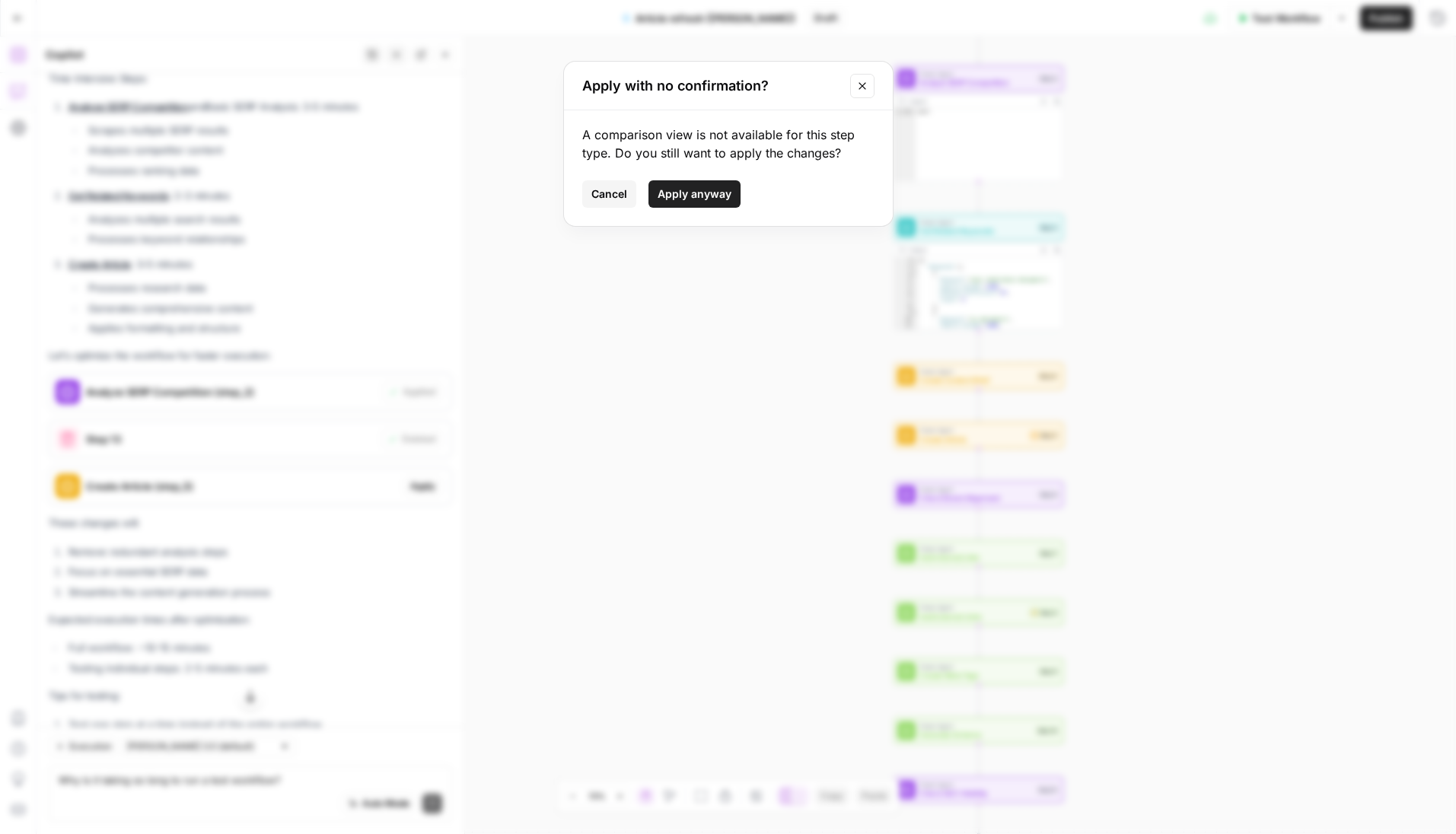
click at [696, 190] on span "Apply anyway" at bounding box center [695, 194] width 74 height 15
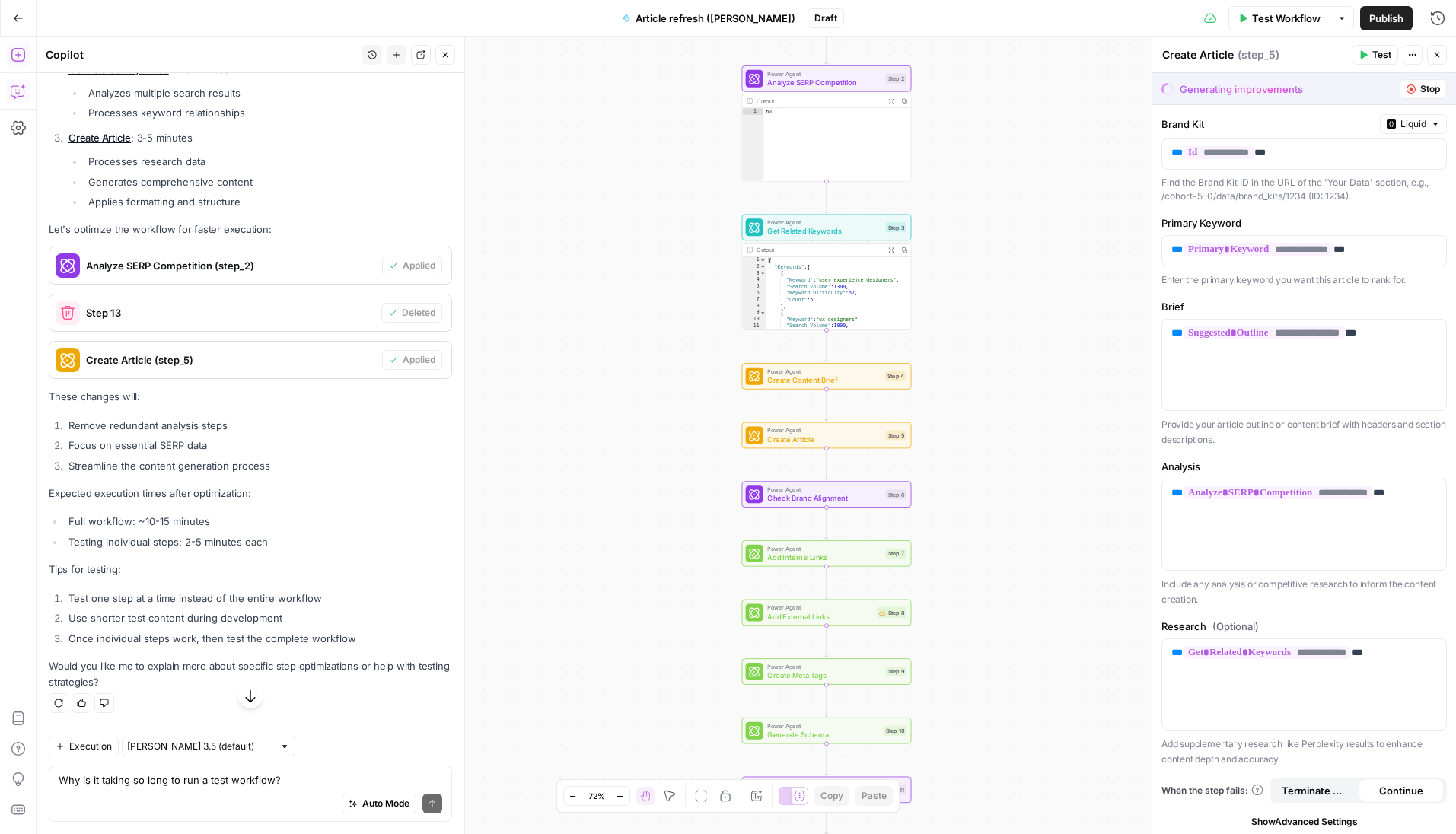
scroll to position [9086, 0]
click at [891, 357] on span "Test" at bounding box center [894, 356] width 13 height 10
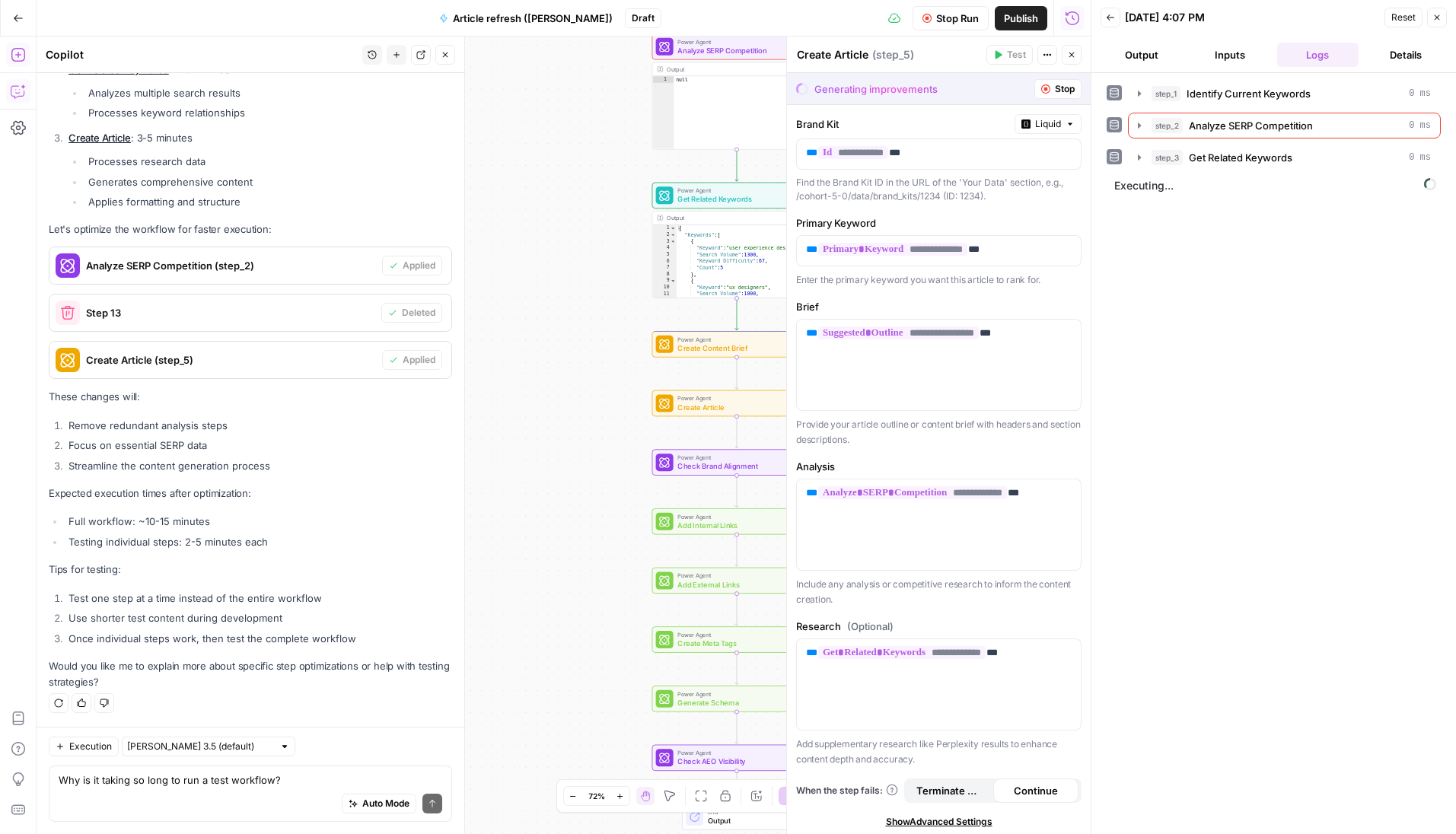
drag, startPoint x: 621, startPoint y: 334, endPoint x: 428, endPoint y: 302, distance: 195.6
click at [446, 303] on body "Cohort 5 New Home Browse Insights Opportunities Your Data Recent Grids Keyword …" at bounding box center [728, 417] width 1456 height 834
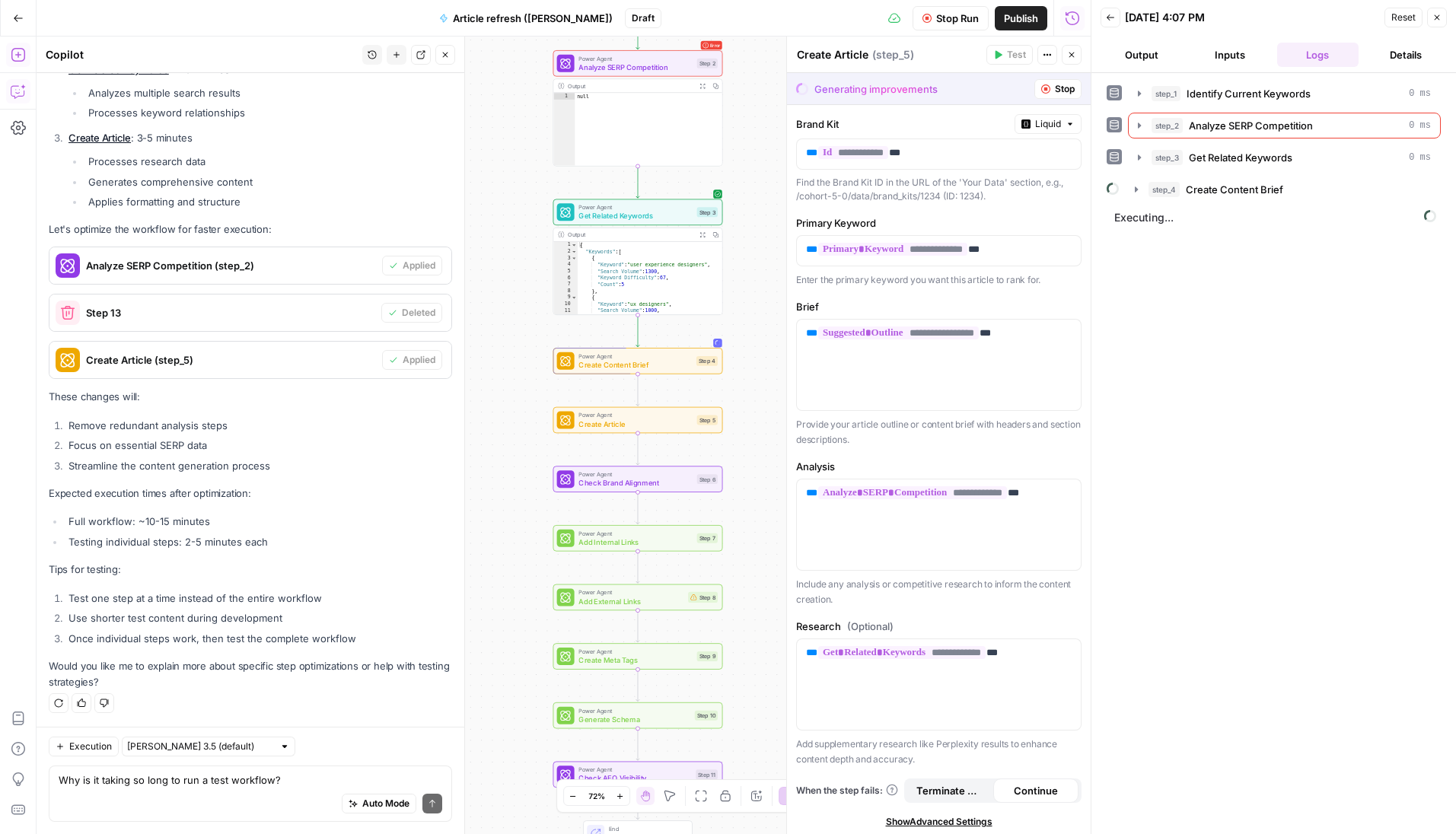
drag, startPoint x: 765, startPoint y: 301, endPoint x: 751, endPoint y: 317, distance: 21.3
click at [751, 317] on div "Workflow Set Inputs Inputs Power Agent Identify Current Keywords Step 1 Output …" at bounding box center [564, 435] width 1054 height 797
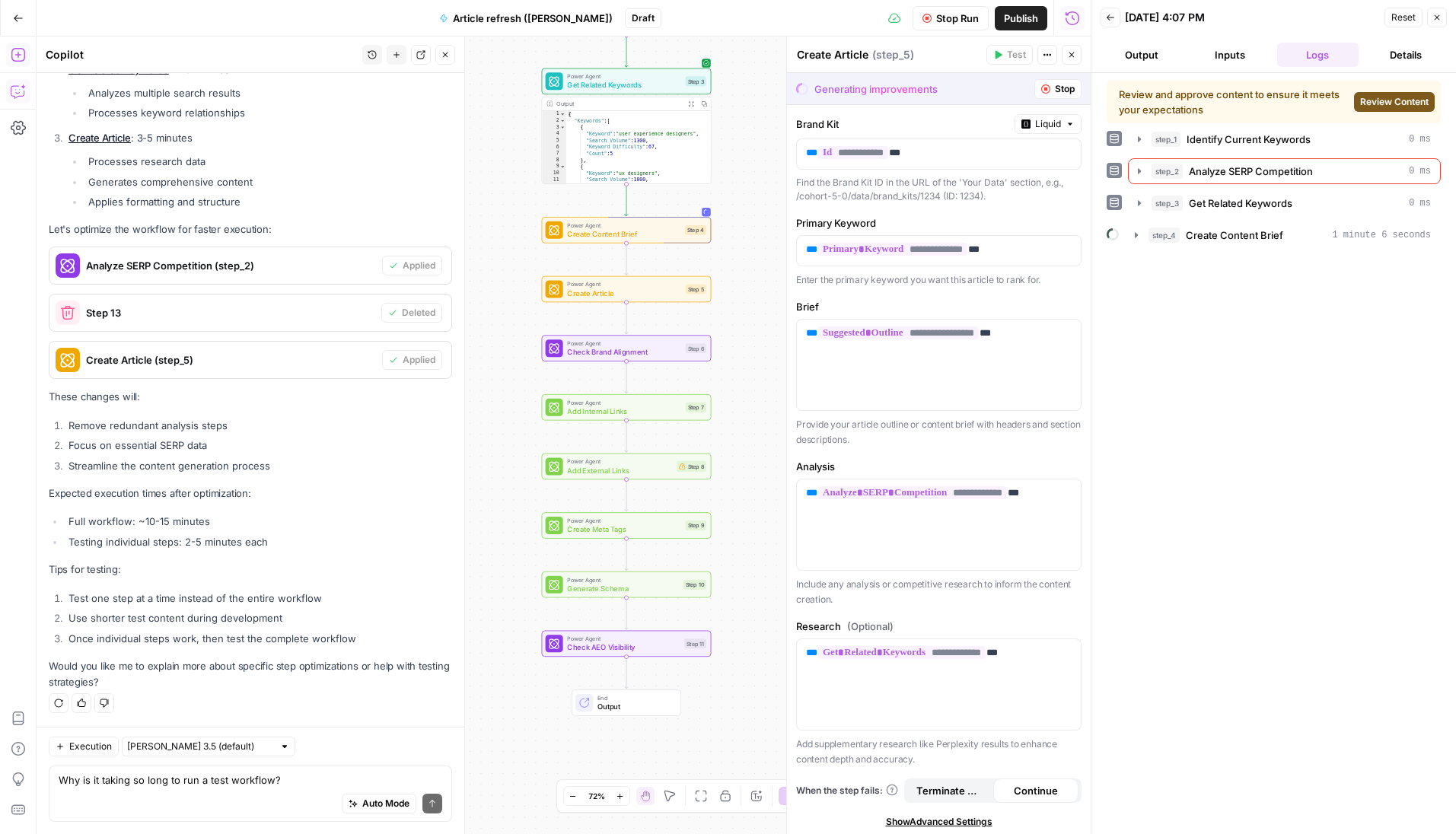
drag, startPoint x: 759, startPoint y: 531, endPoint x: 695, endPoint y: 520, distance: 64.9
click at [695, 520] on div "Workflow Set Inputs Inputs Power Agent Identify Current Keywords Step 1 Output …" at bounding box center [564, 435] width 1054 height 797
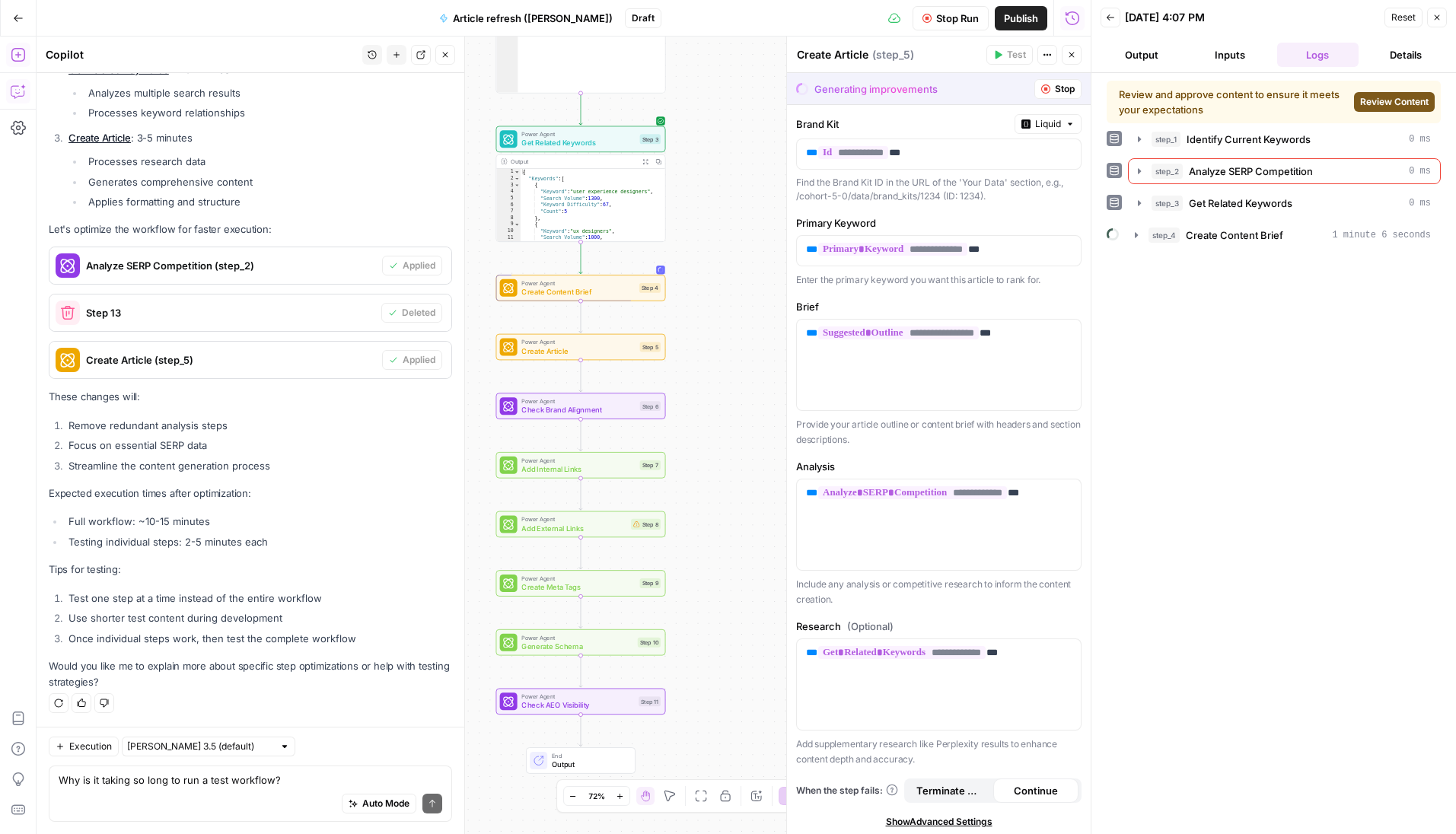
click at [196, 789] on div "Auto Mode Send" at bounding box center [250, 804] width 383 height 34
type textarea "I"
click at [1198, 104] on span "Review Content" at bounding box center [1394, 102] width 68 height 14
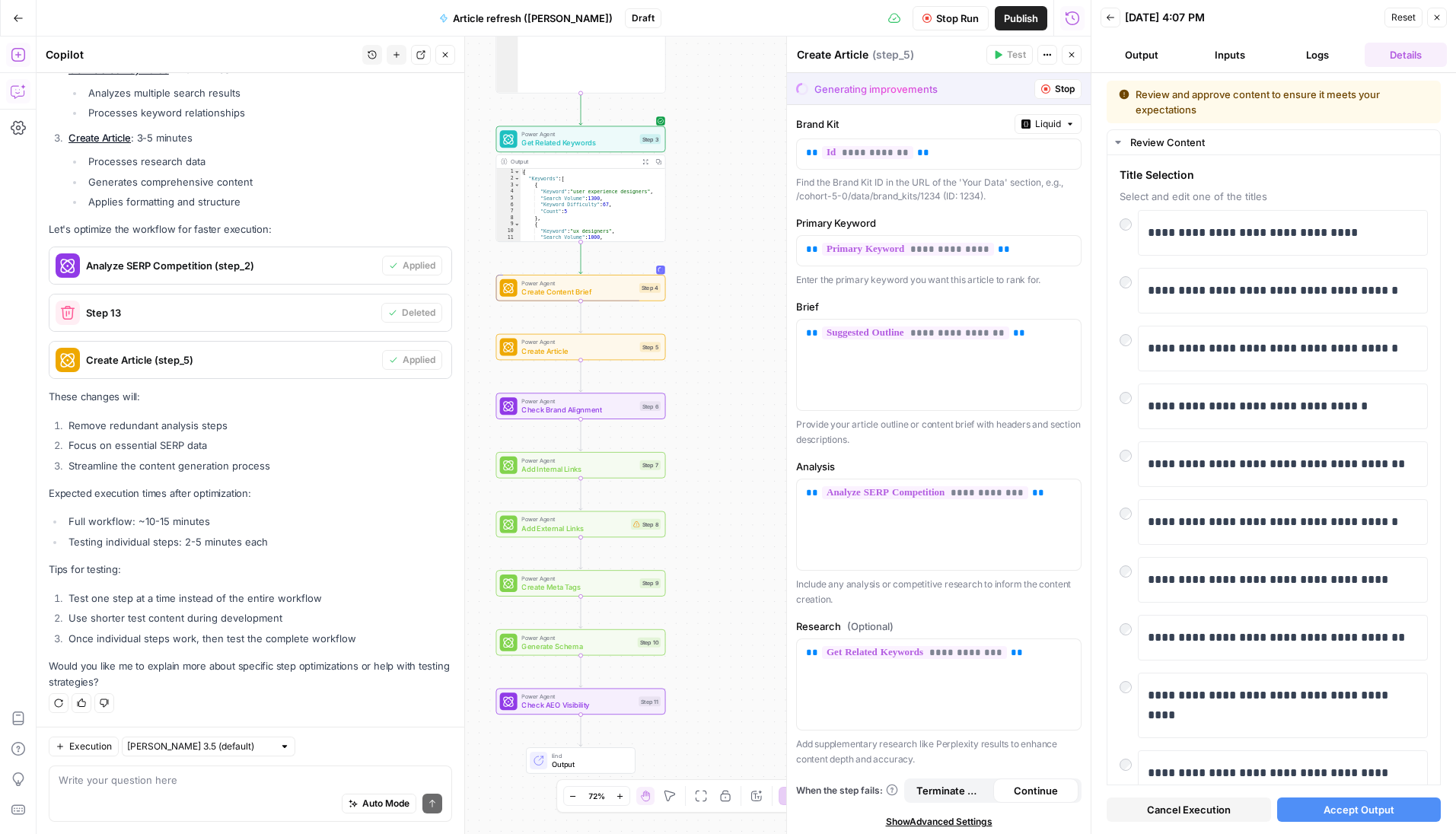
click at [1198, 800] on button "Accept Output" at bounding box center [1359, 809] width 164 height 25
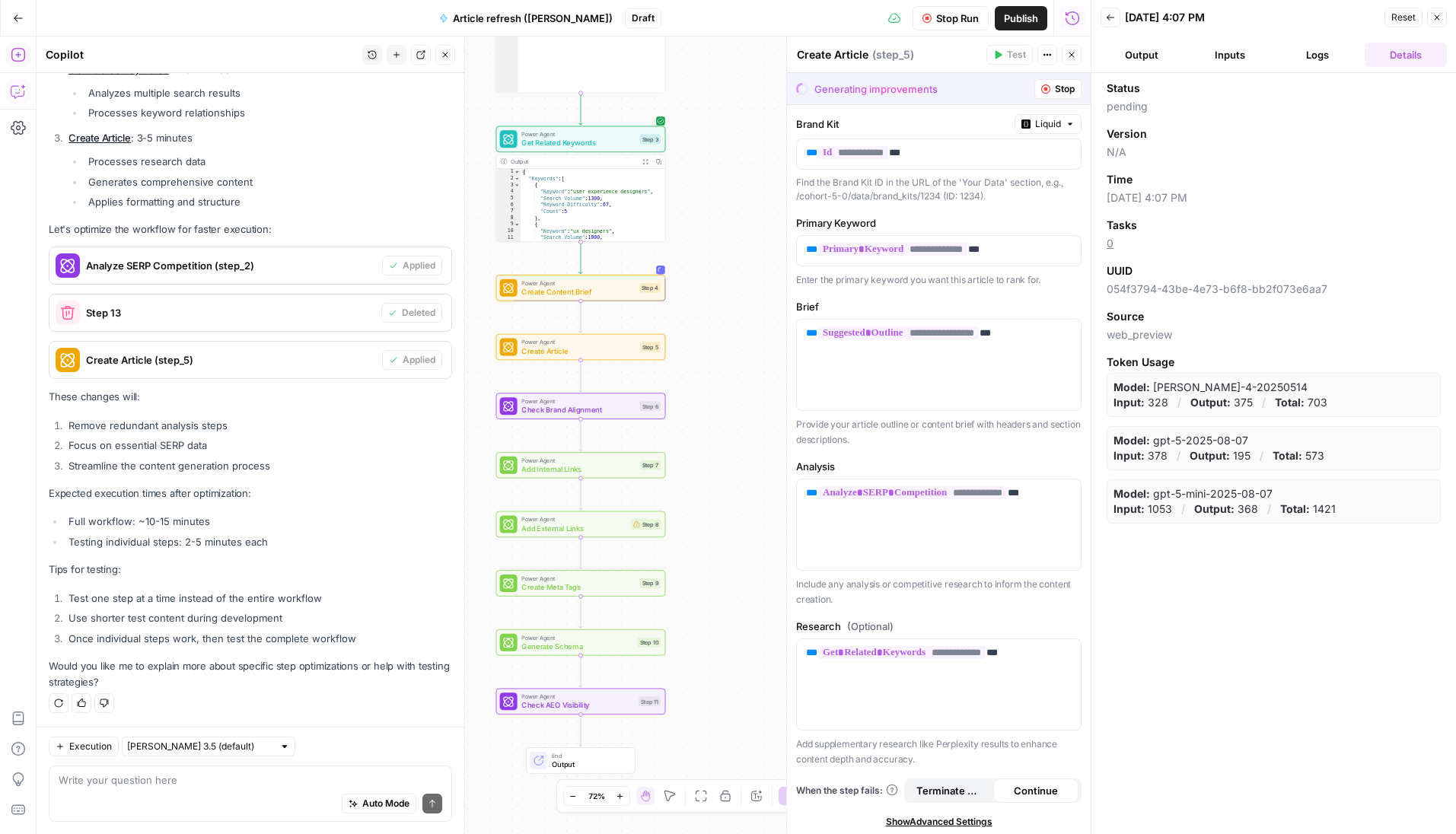
click at [1109, 16] on icon "button" at bounding box center [1110, 18] width 9 height 9
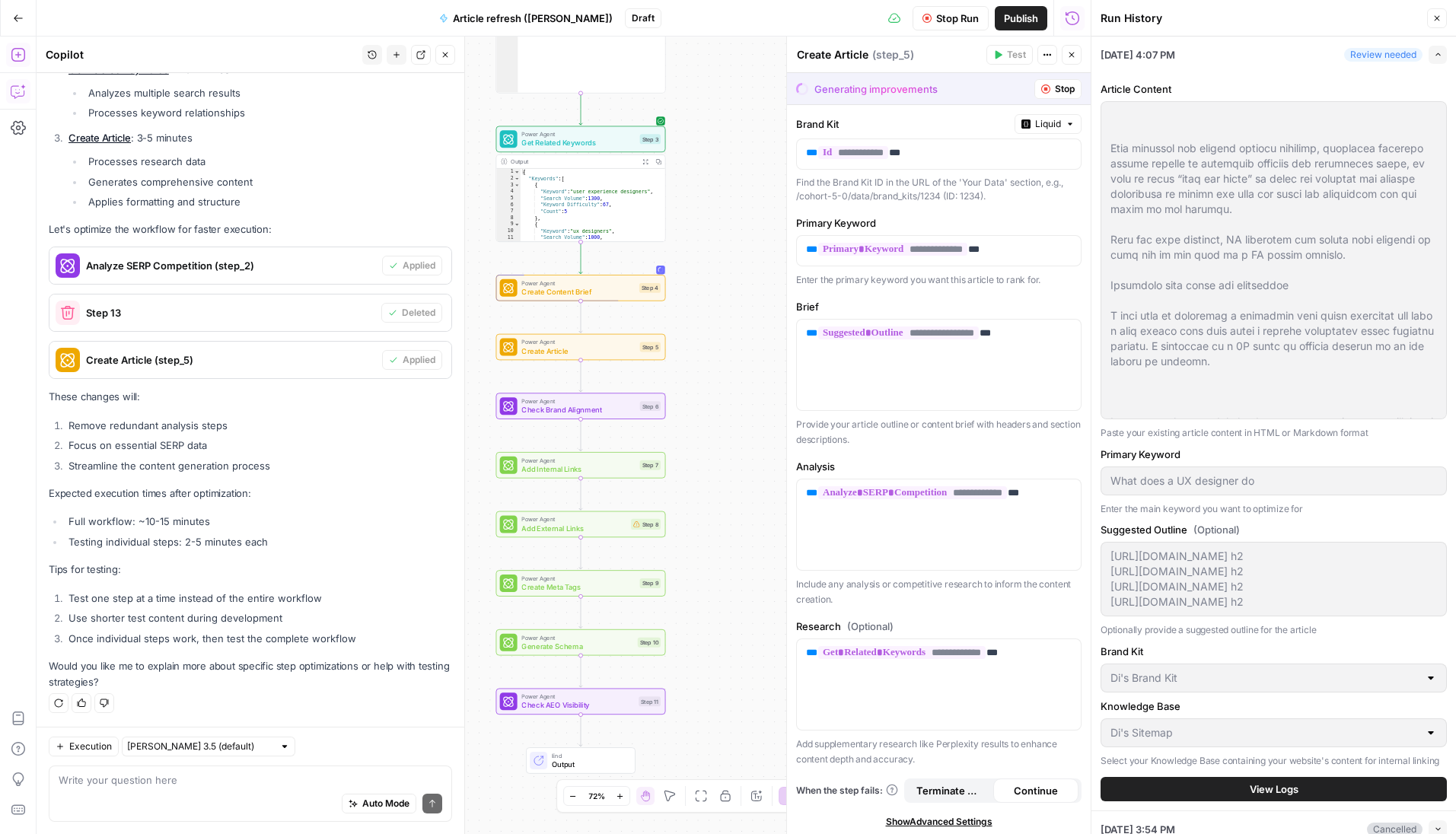
click at [1198, 18] on icon "button" at bounding box center [1437, 18] width 5 height 5
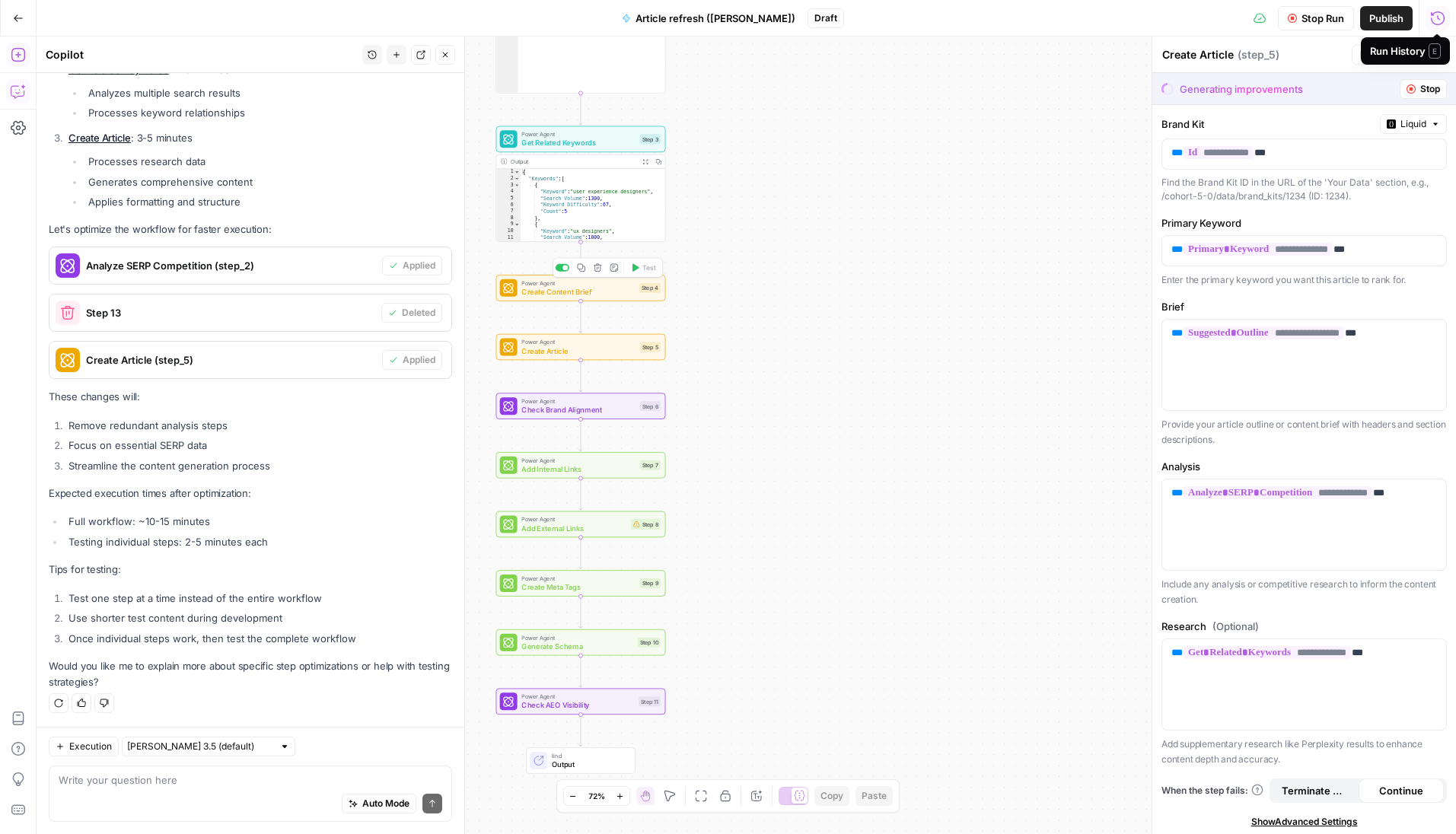
click at [615, 295] on span "Create Content Brief" at bounding box center [578, 291] width 114 height 11
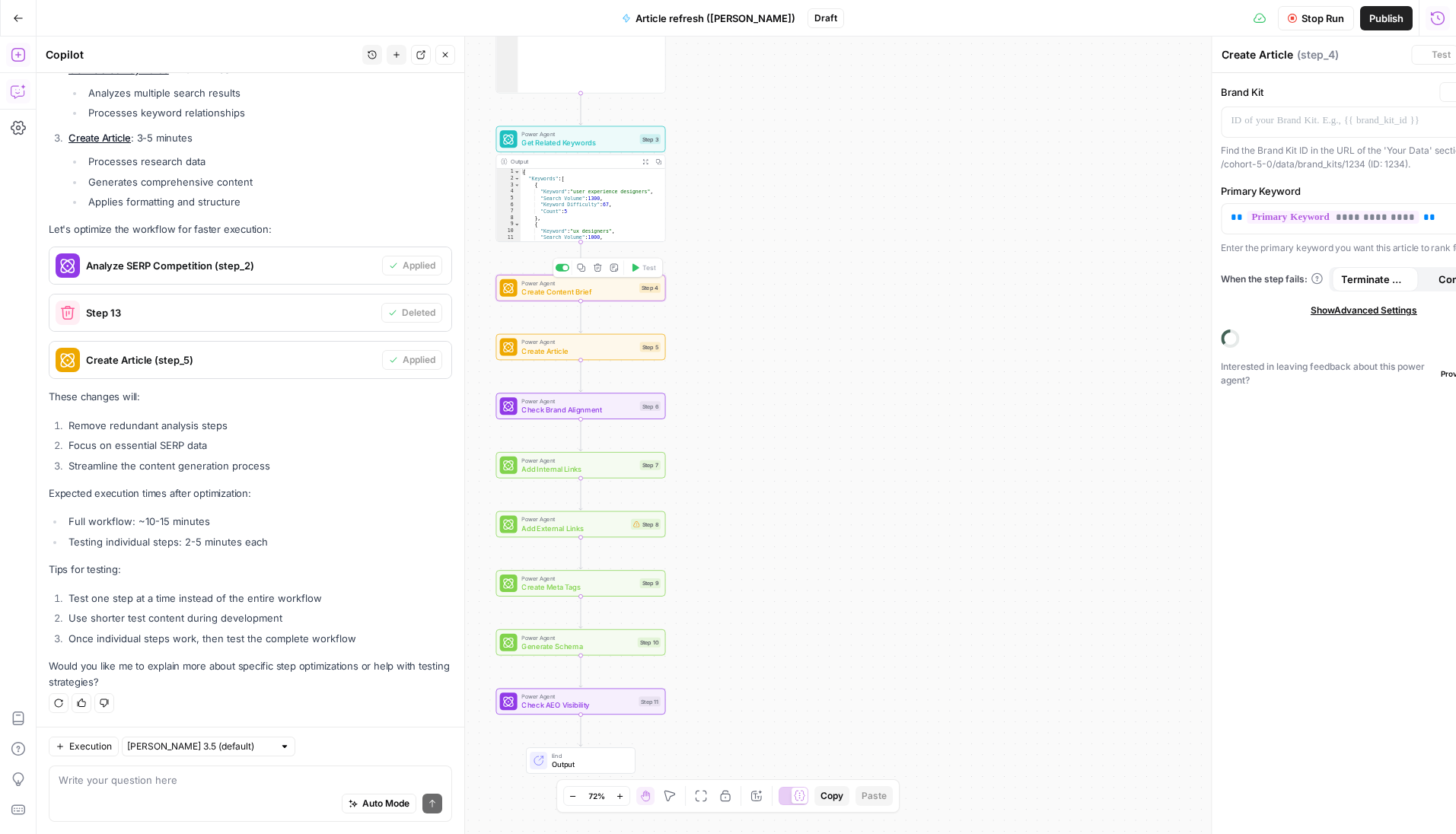
type textarea "Create Content Brief"
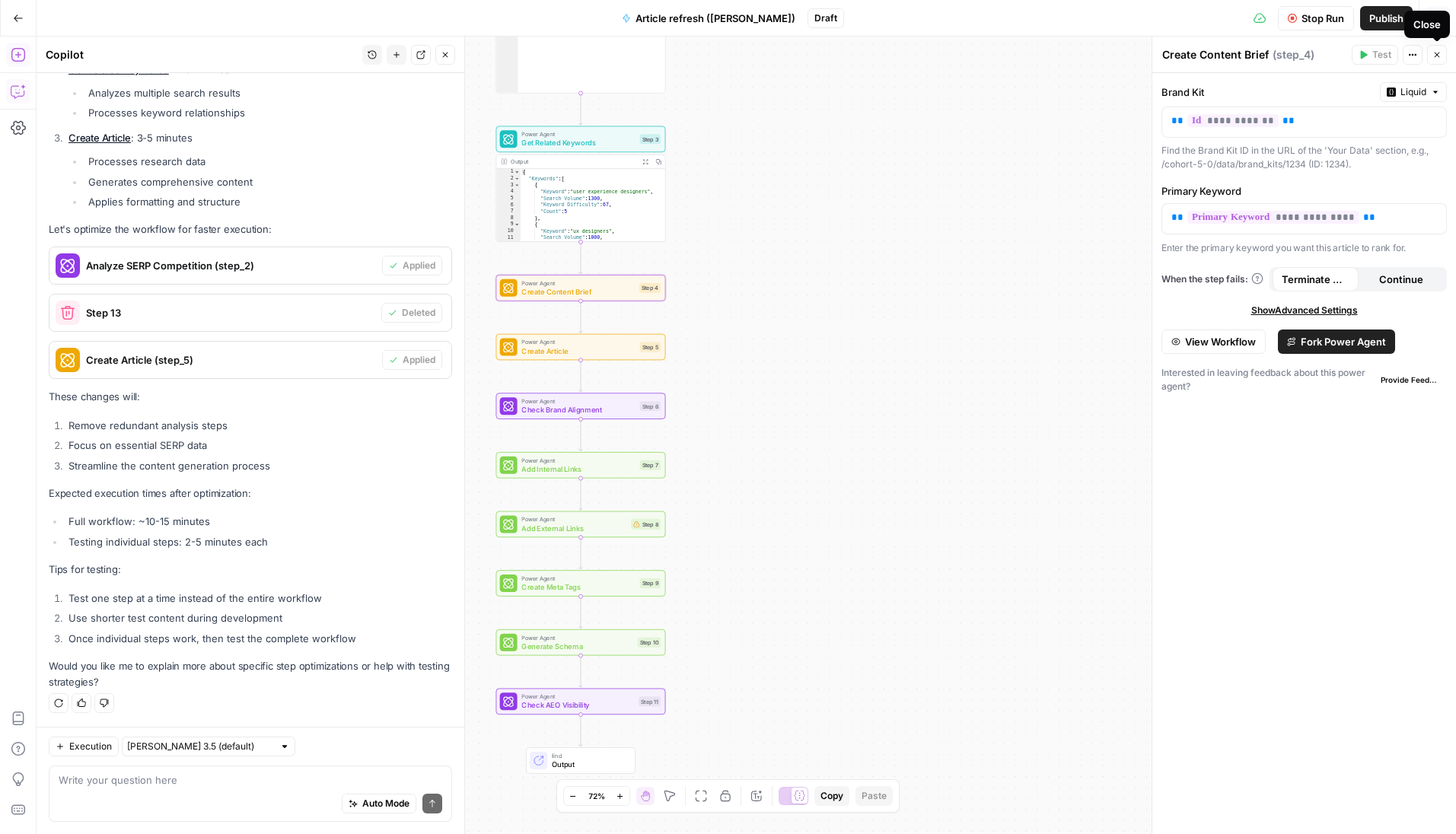
click at [1198, 55] on icon "button" at bounding box center [1437, 55] width 5 height 5
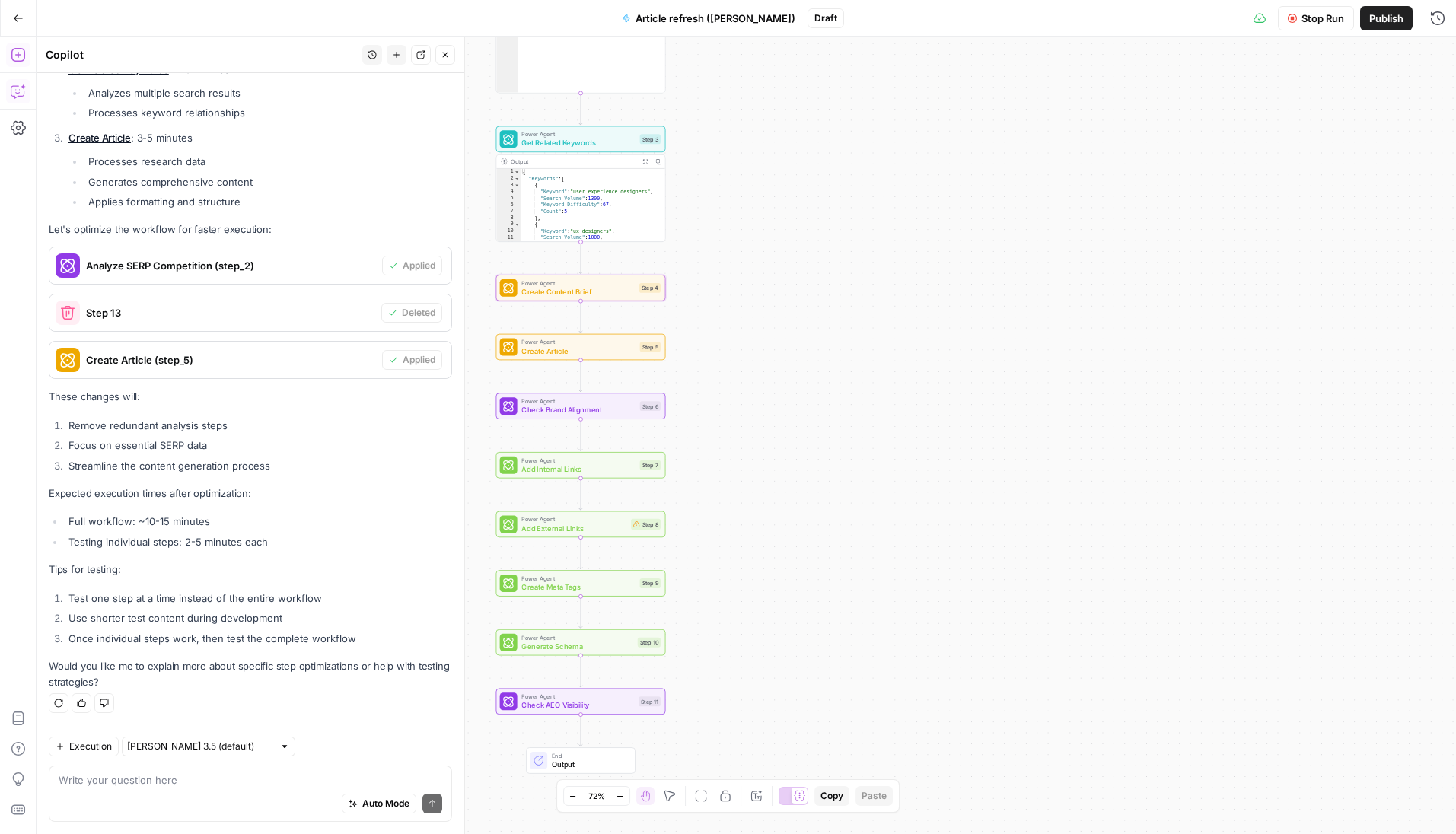
click at [1198, 22] on span "Stop Run" at bounding box center [1322, 18] width 42 height 15
click at [642, 268] on span "Test" at bounding box center [648, 267] width 13 height 10
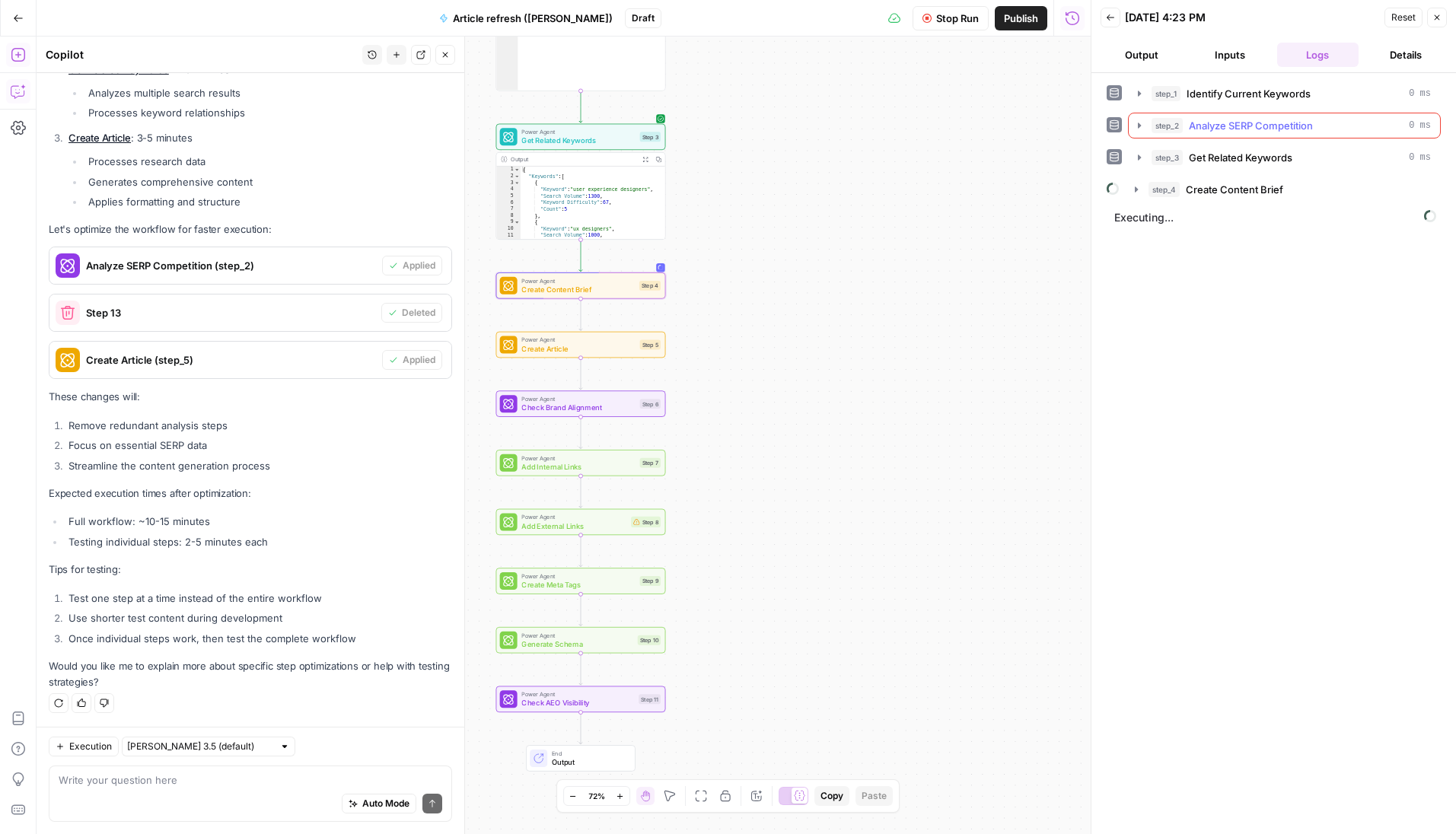
click at [1144, 124] on icon "button" at bounding box center [1139, 126] width 12 height 12
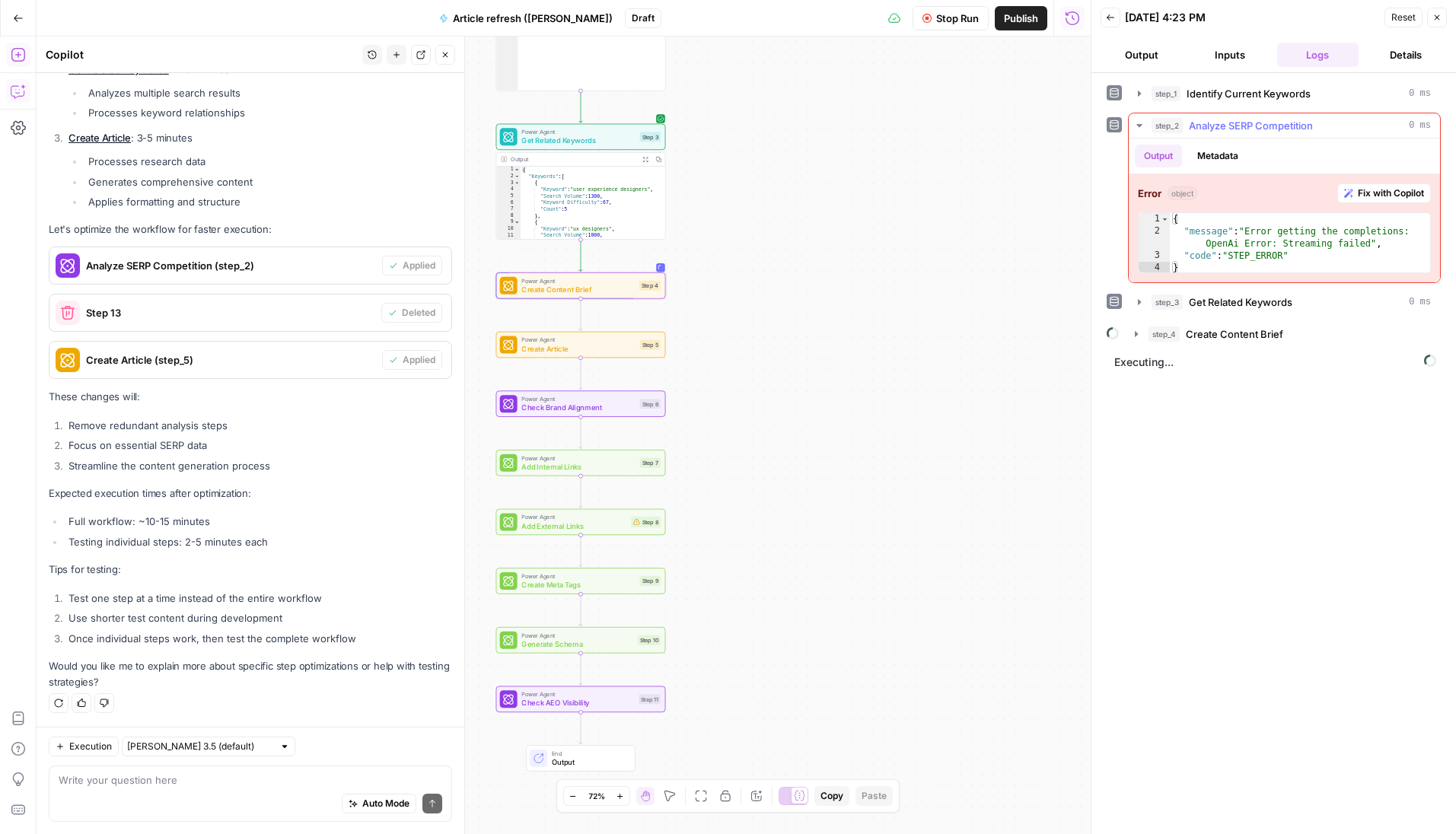
click at [1198, 191] on span "Fix with Copilot" at bounding box center [1391, 194] width 66 height 14
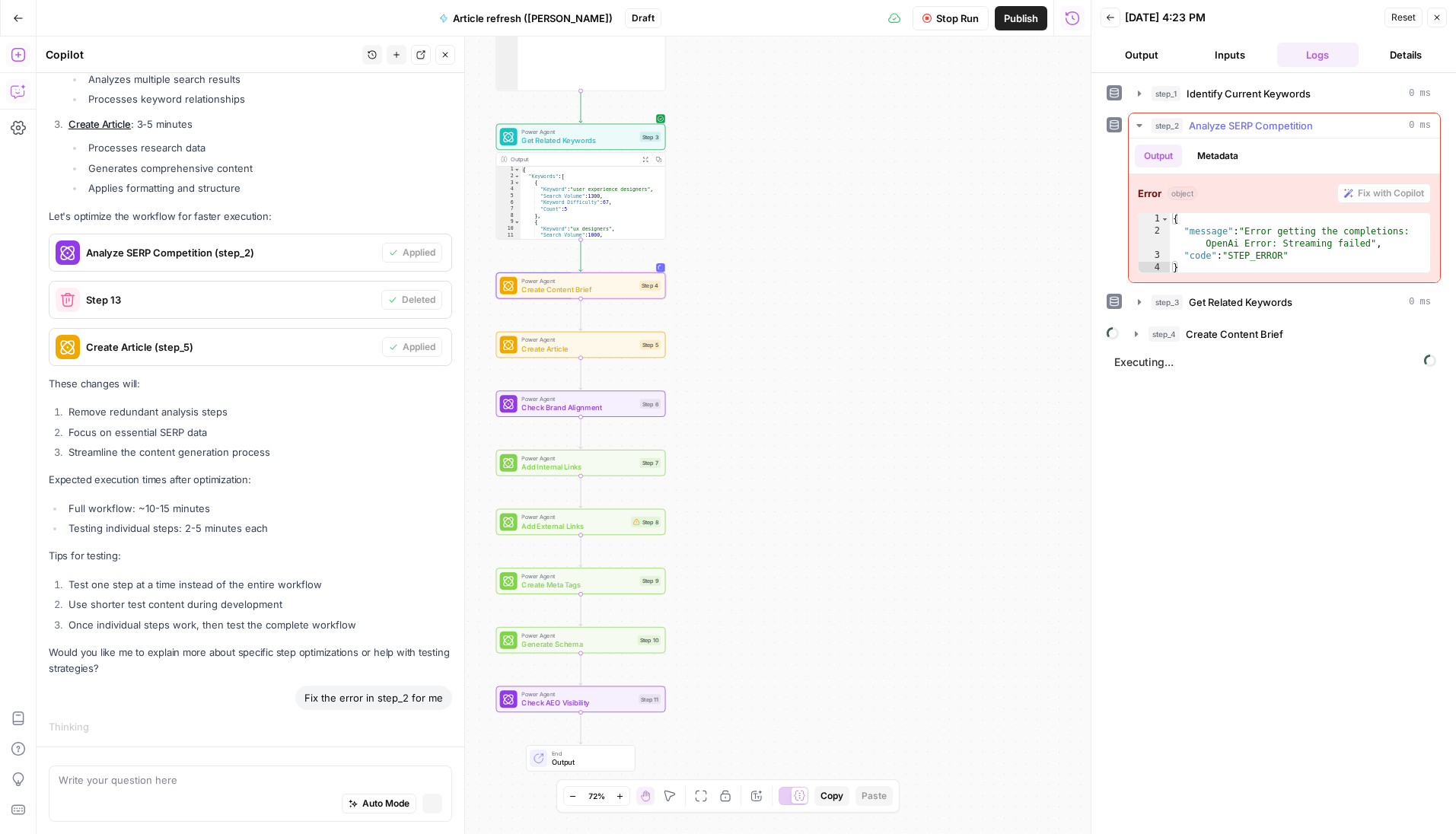
scroll to position [8772, 0]
click at [1133, 332] on icon "button" at bounding box center [1136, 334] width 12 height 12
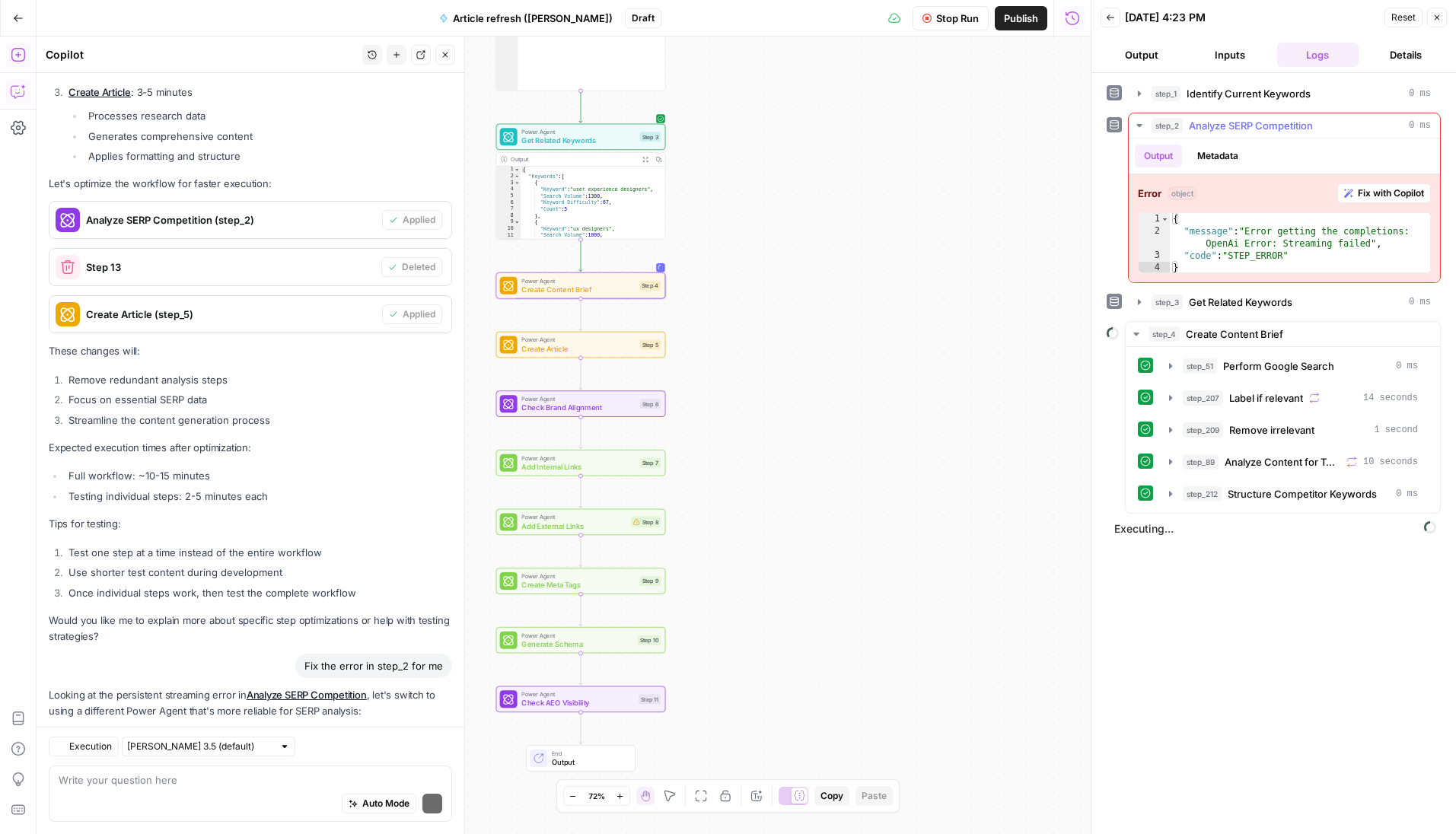
scroll to position [9461, 0]
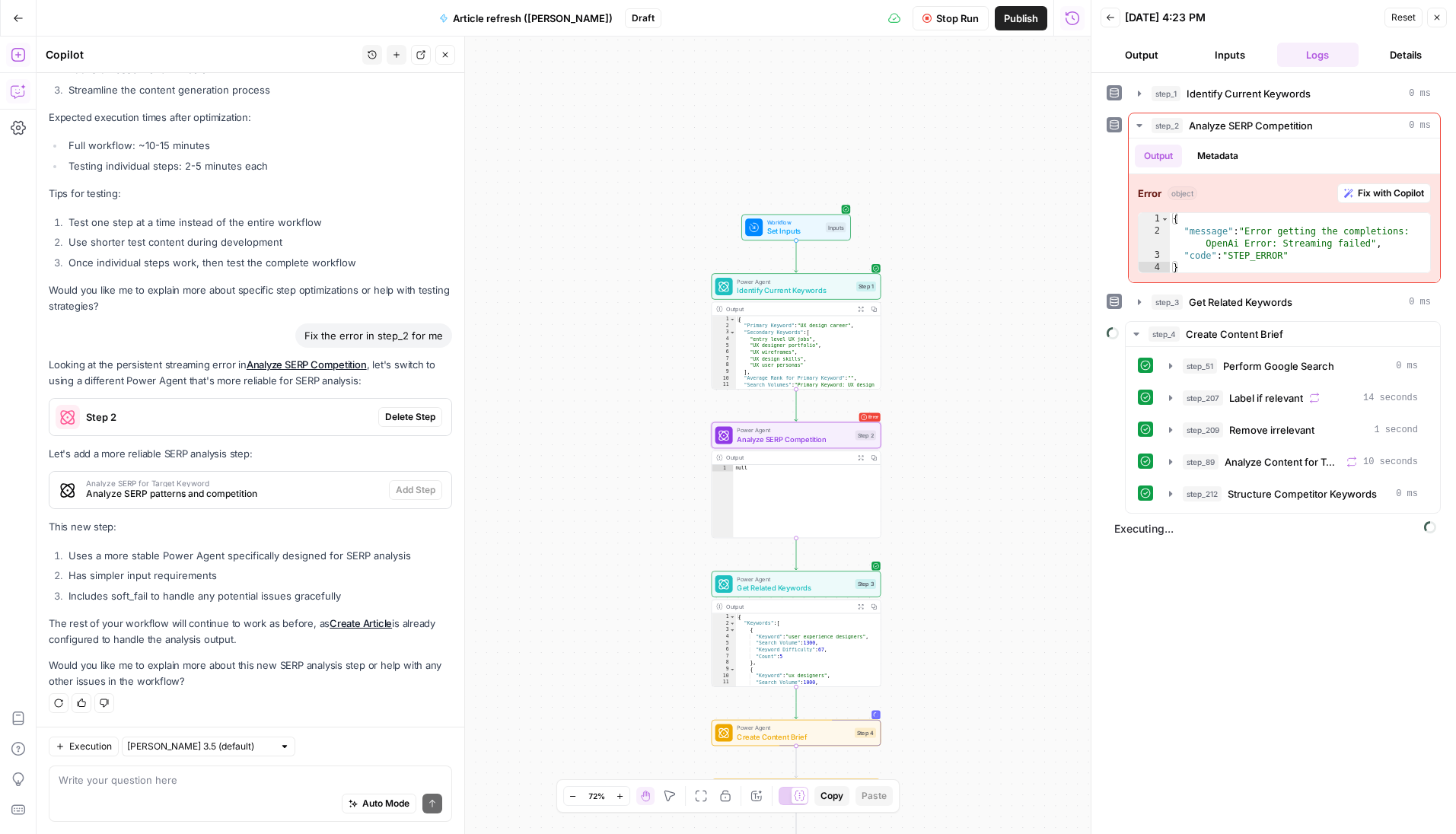
click at [392, 419] on span "Delete Step" at bounding box center [410, 417] width 50 height 14
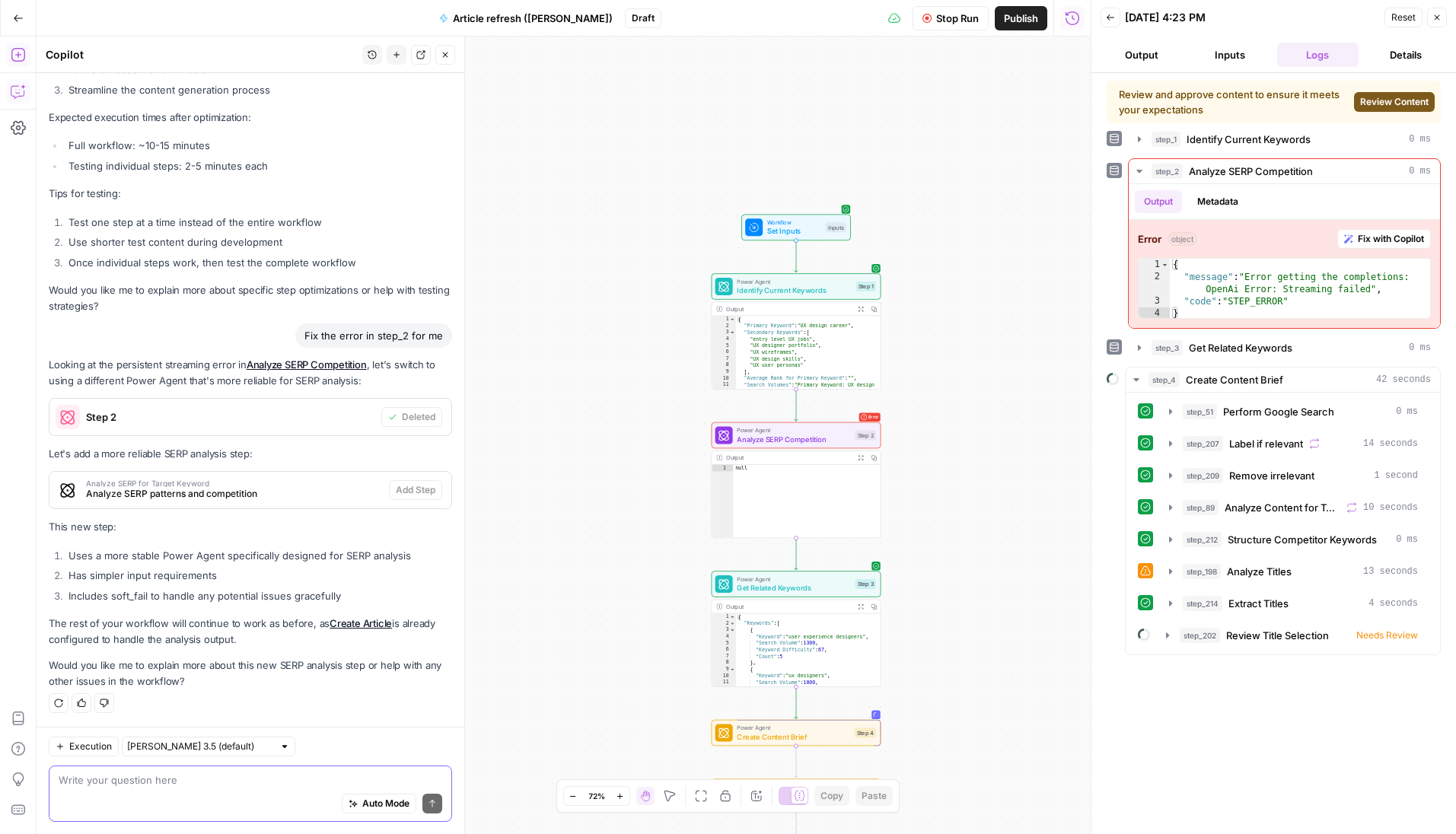
click at [242, 783] on textarea at bounding box center [250, 779] width 383 height 15
type textarea "Please generate again"
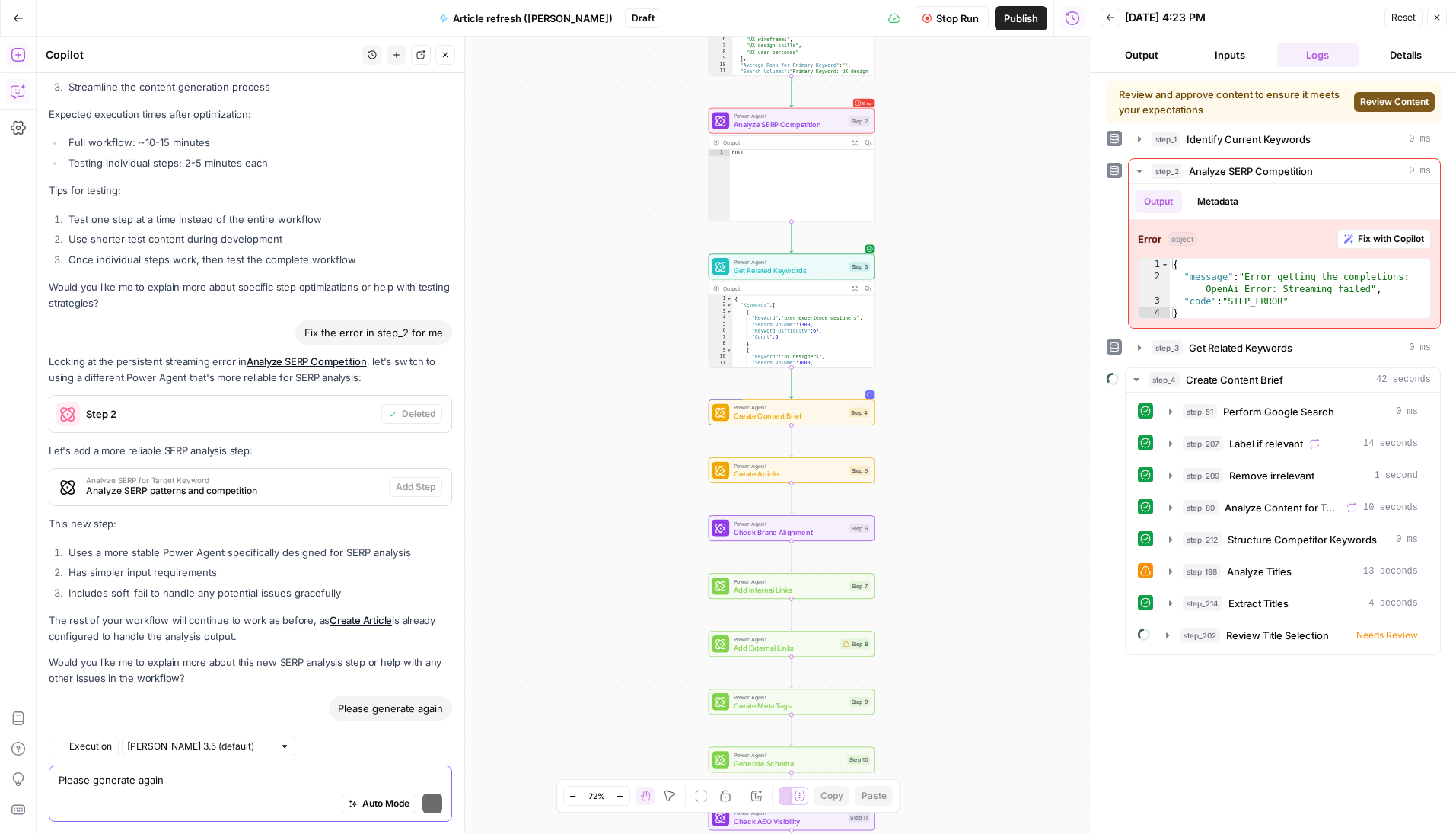
scroll to position [9795, 0]
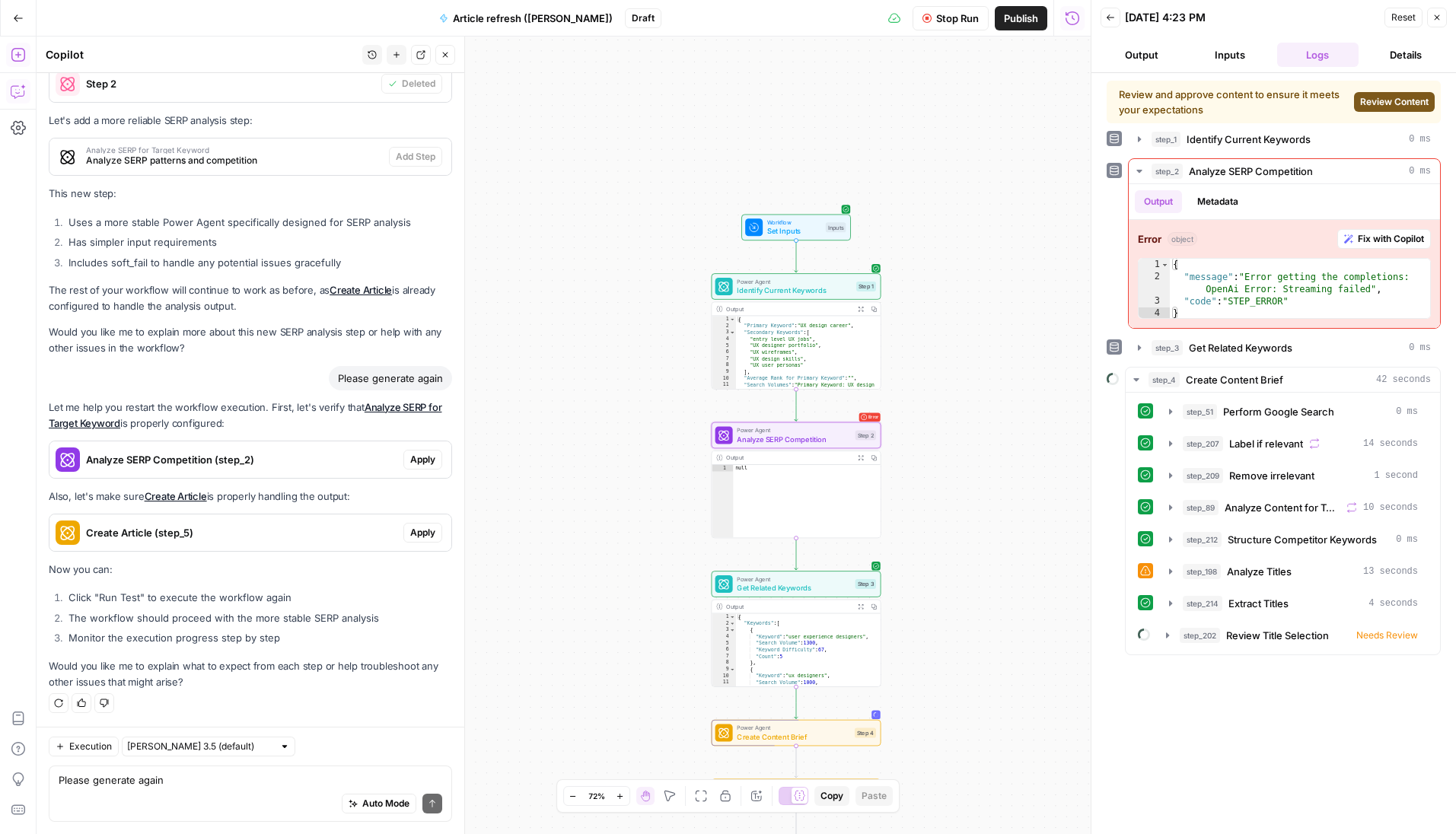
click at [416, 460] on span "Apply" at bounding box center [423, 459] width 25 height 14
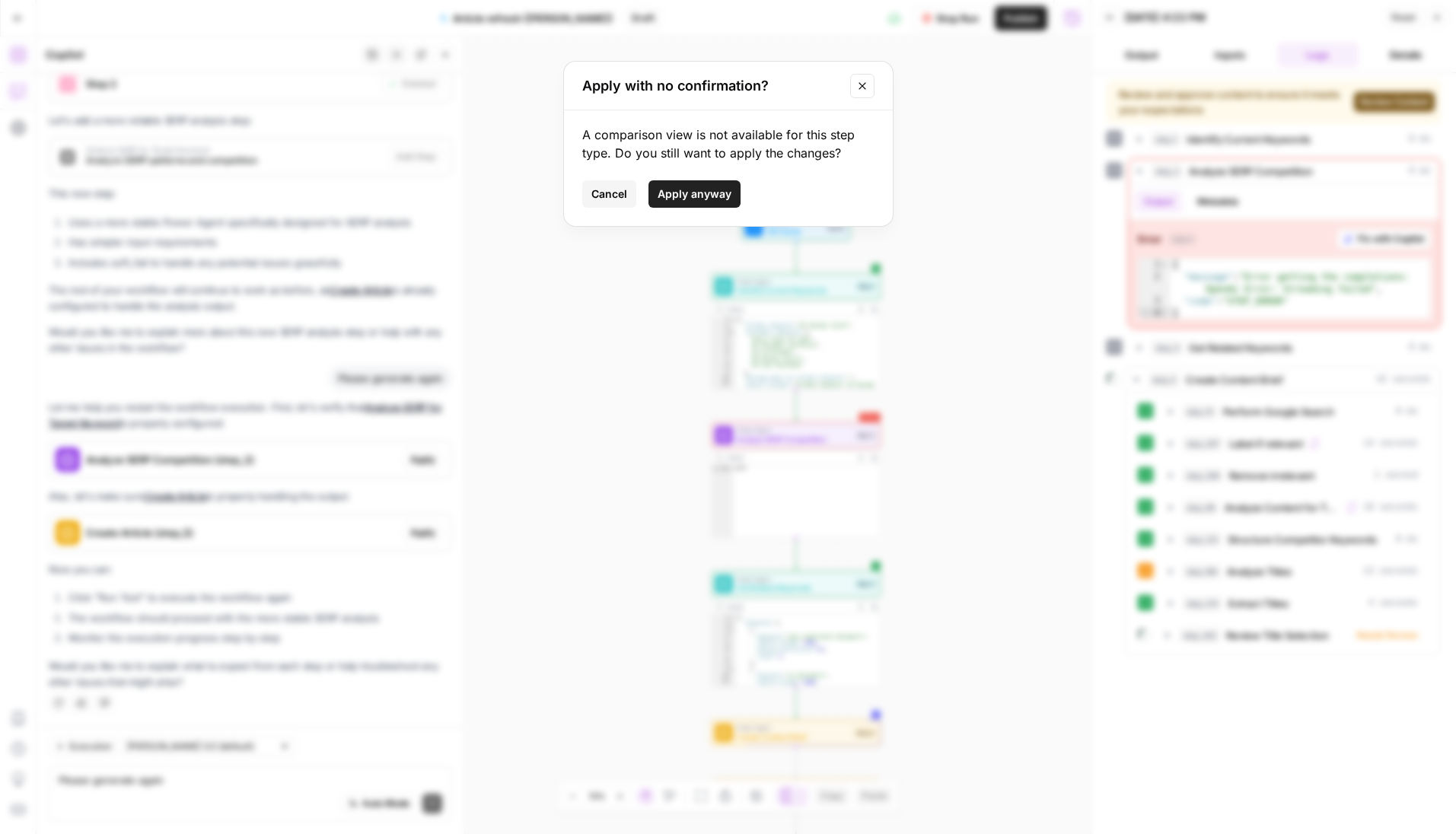
click at [689, 190] on span "Apply anyway" at bounding box center [695, 194] width 74 height 15
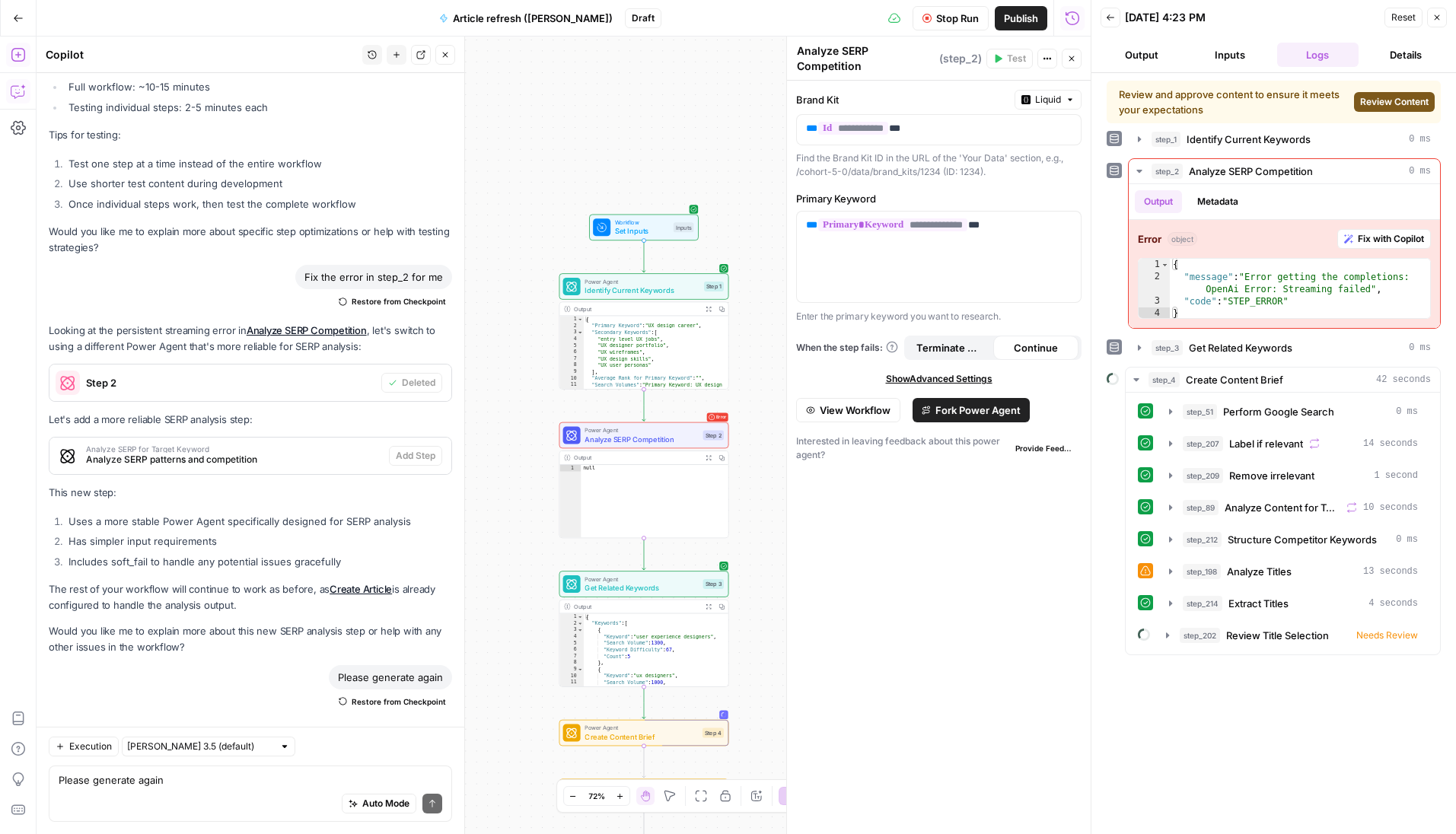
scroll to position [9844, 0]
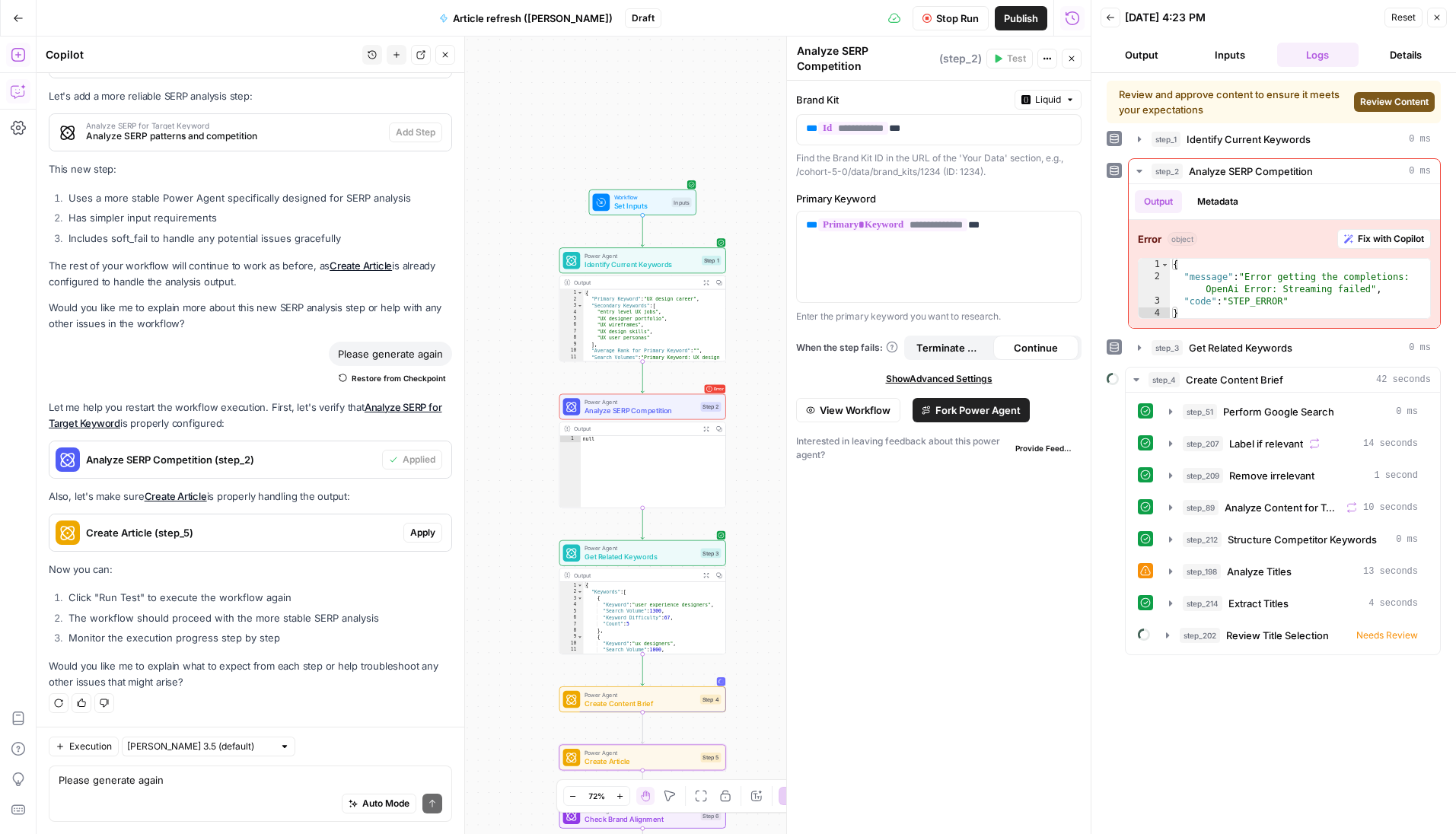
click at [426, 532] on span "Apply" at bounding box center [423, 532] width 25 height 14
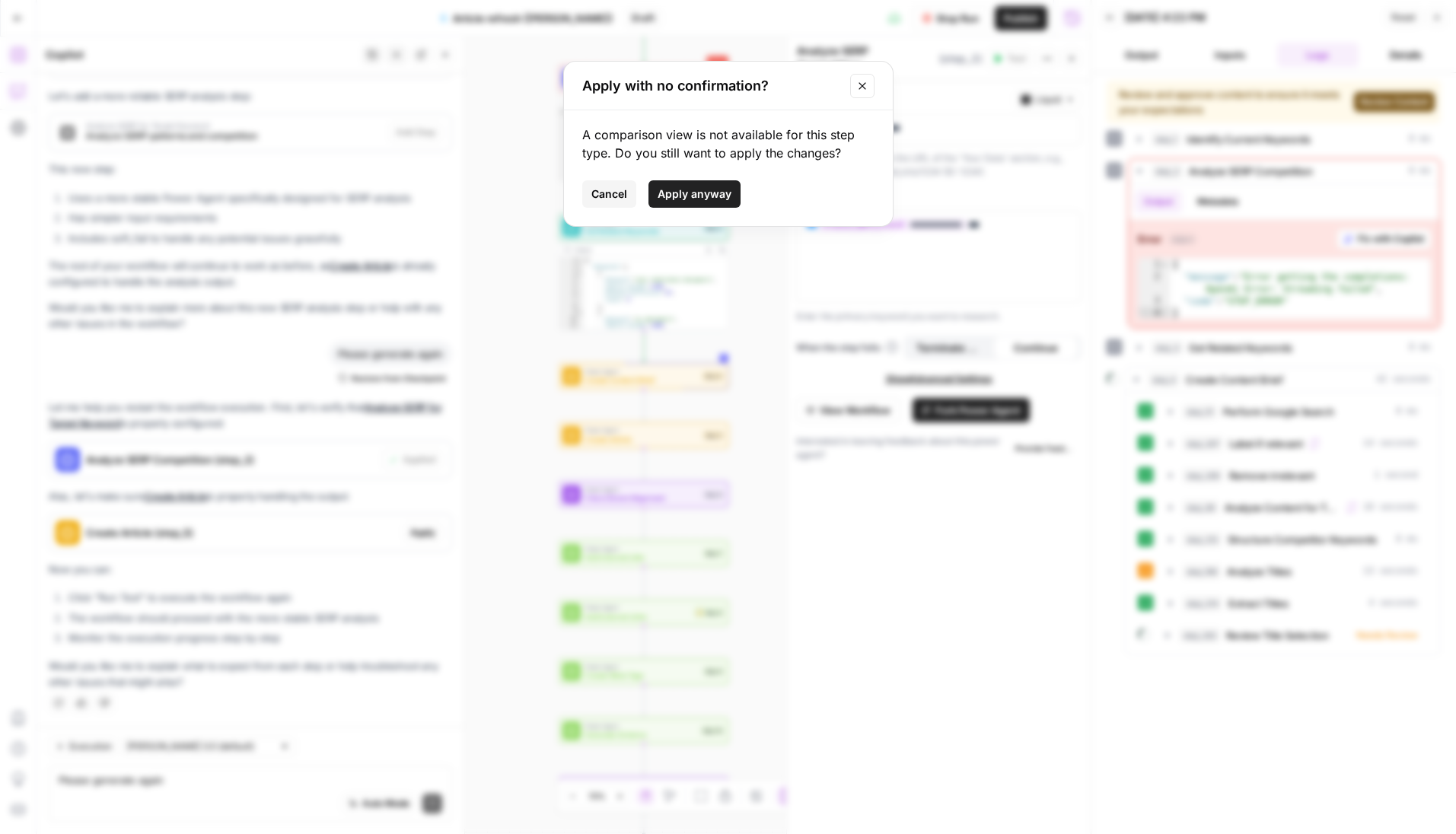
drag, startPoint x: 698, startPoint y: 199, endPoint x: 711, endPoint y: 213, distance: 19.1
click at [698, 199] on span "Apply anyway" at bounding box center [695, 194] width 74 height 15
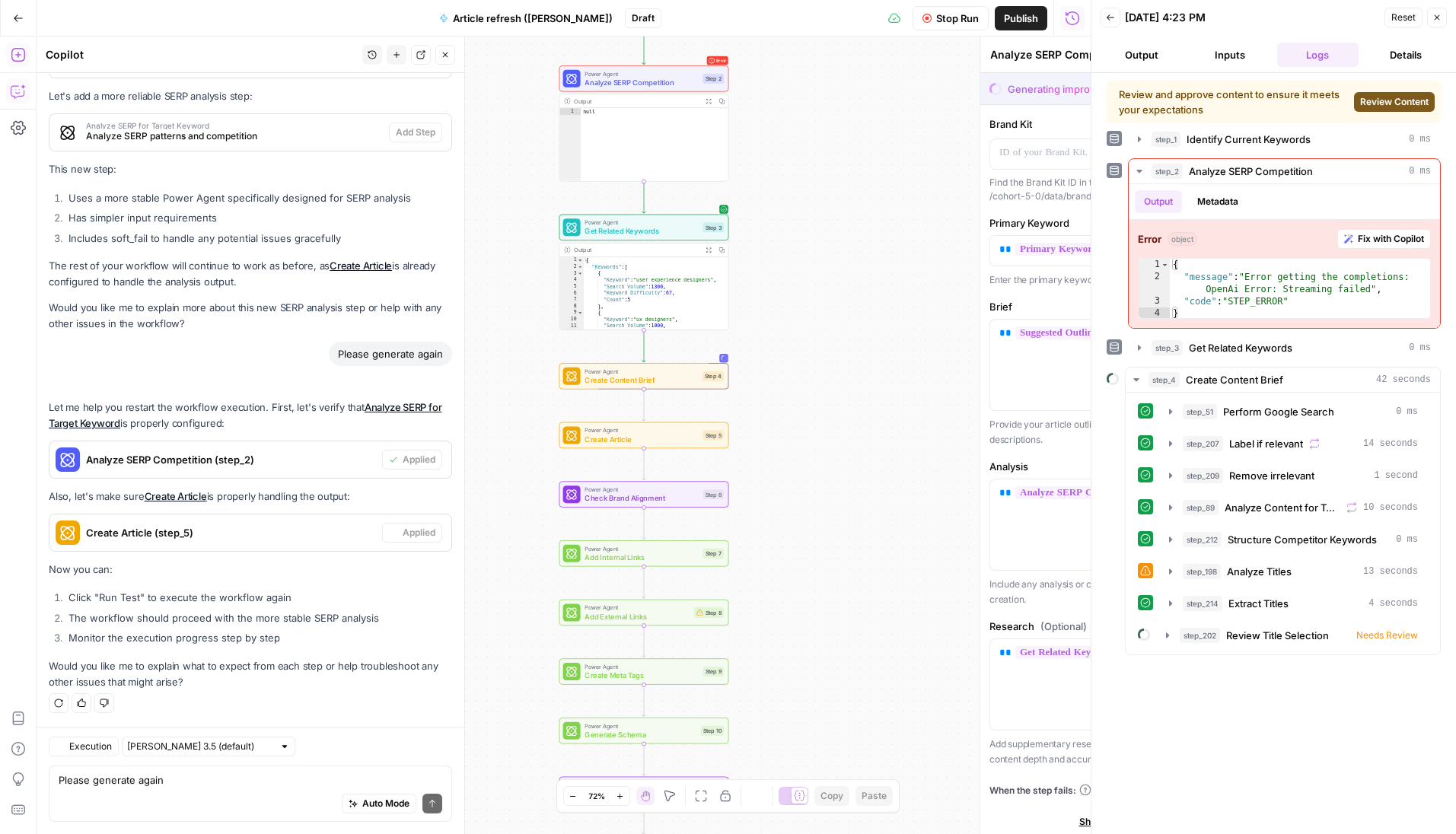
type textarea "Create Article"
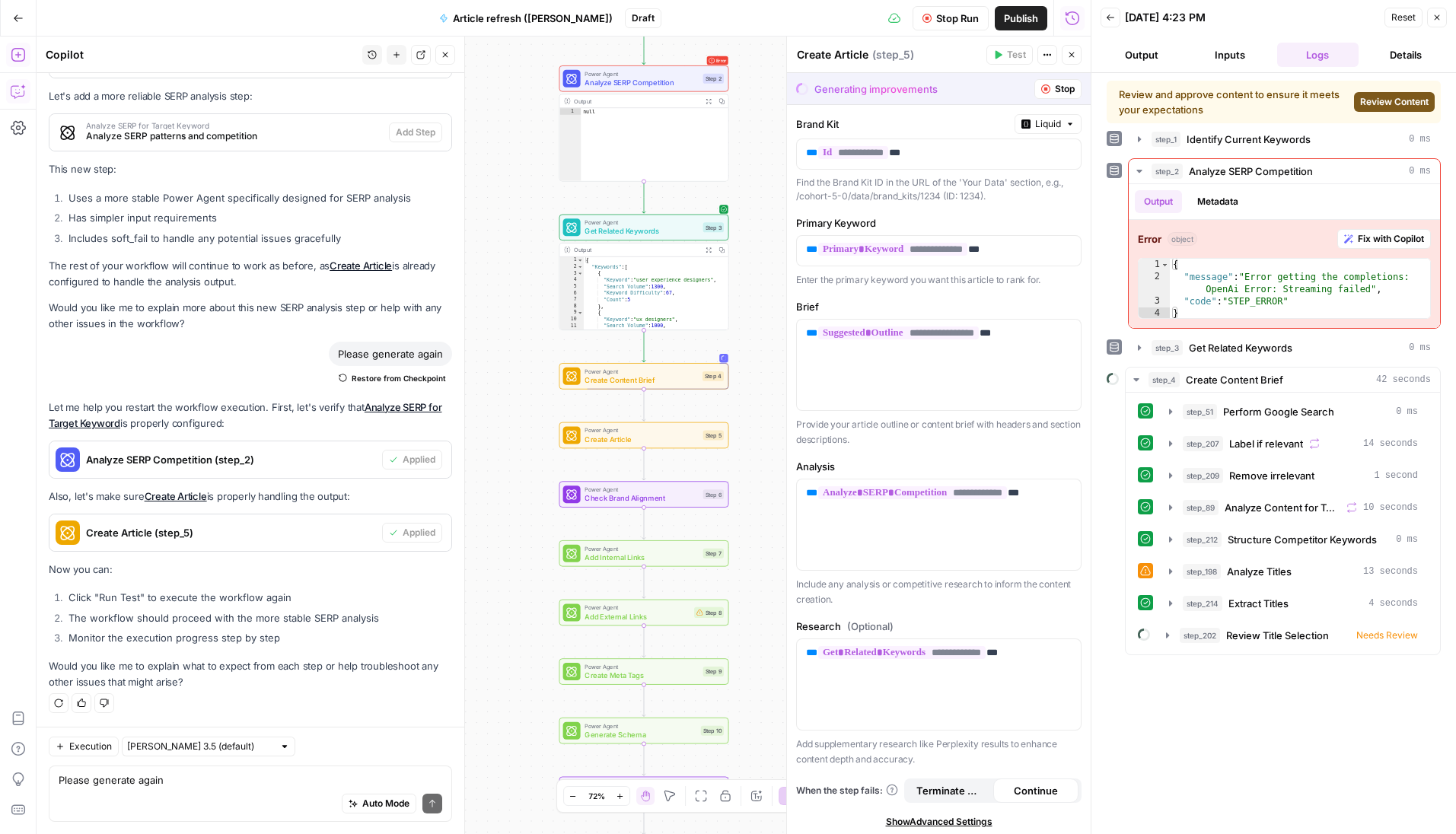
click at [954, 23] on span "Stop Run" at bounding box center [957, 18] width 42 height 15
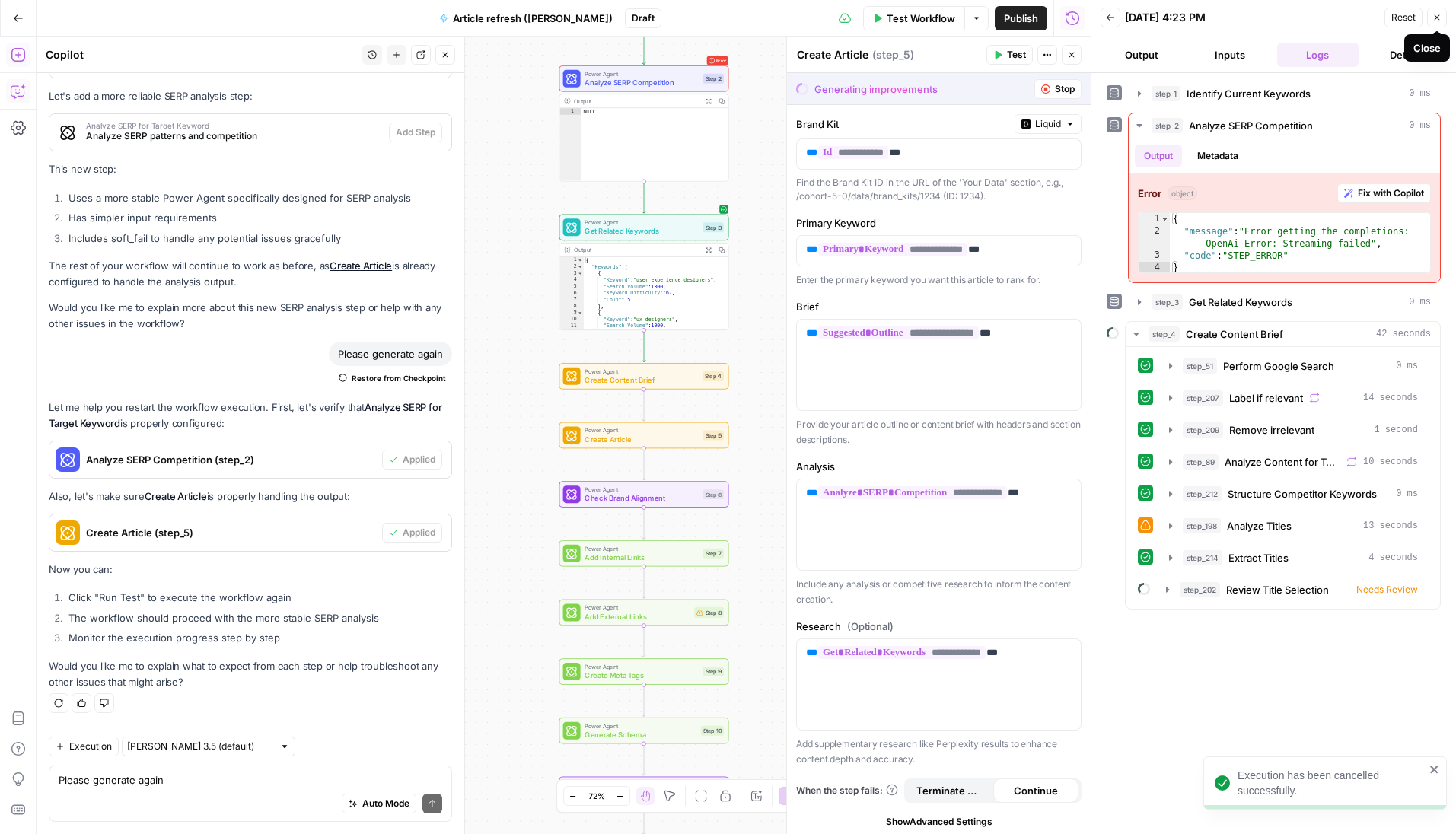
drag, startPoint x: 1433, startPoint y: 18, endPoint x: 1380, endPoint y: 28, distance: 53.9
click at [1198, 29] on header "Back [DATE] 4:23 PM Reset Close Output Inputs Logs Details" at bounding box center [1273, 36] width 364 height 73
click at [1198, 20] on span "Reset" at bounding box center [1404, 18] width 25 height 14
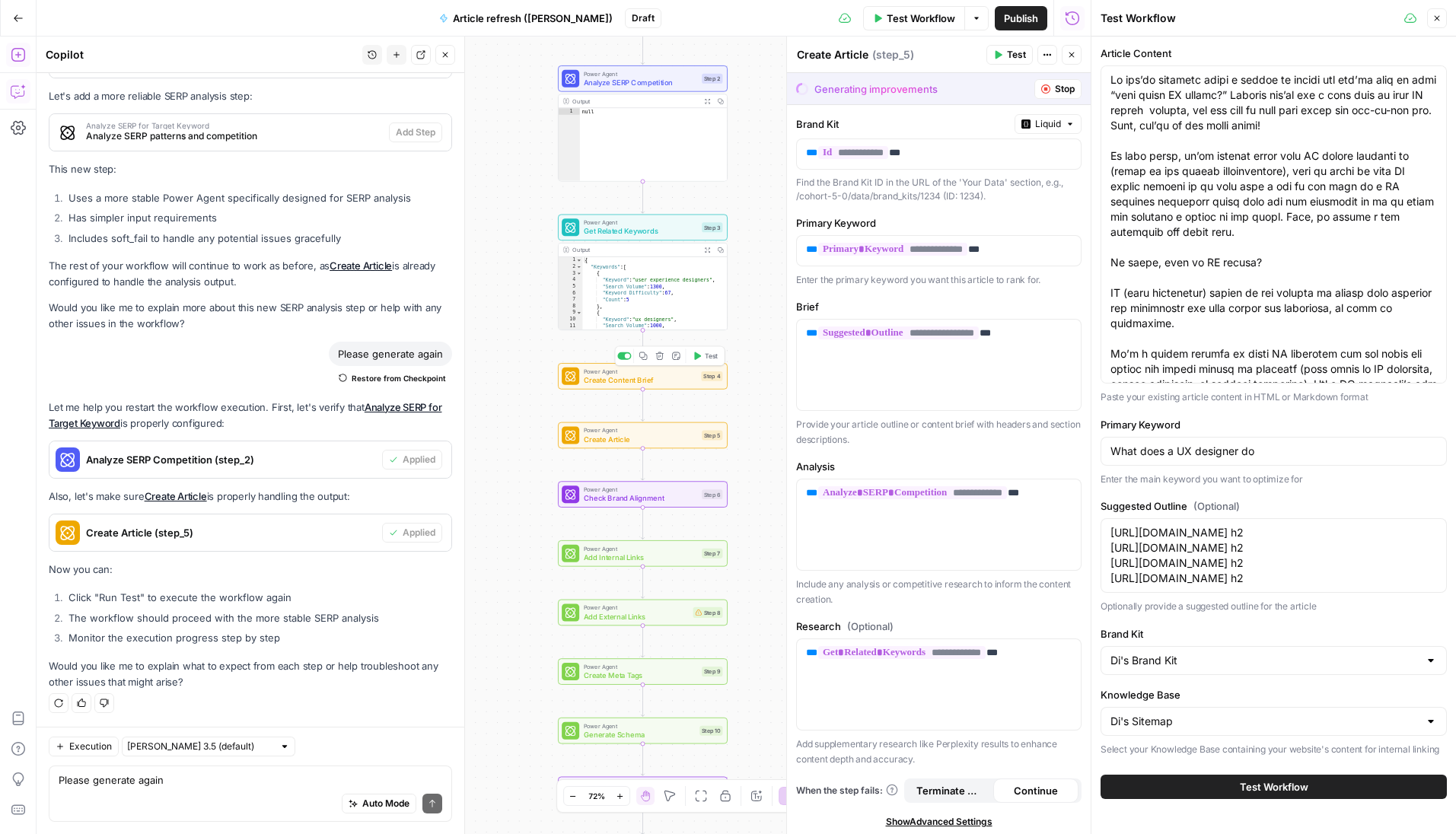
click at [703, 364] on div "Copy step Delete step Add Note Test" at bounding box center [670, 356] width 111 height 20
click at [705, 359] on span "Test" at bounding box center [711, 356] width 13 height 10
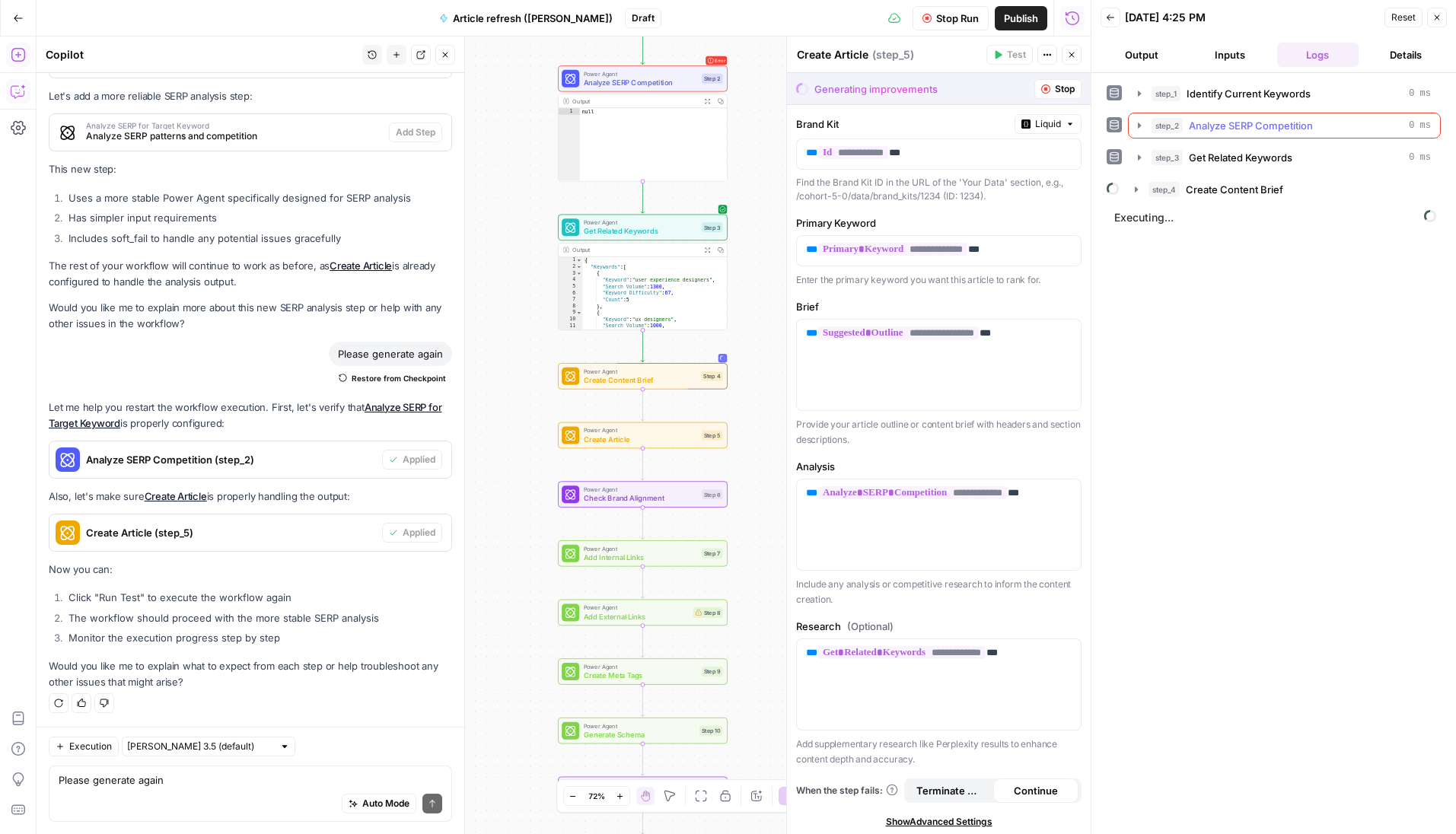
click at [1144, 122] on icon "button" at bounding box center [1139, 126] width 12 height 12
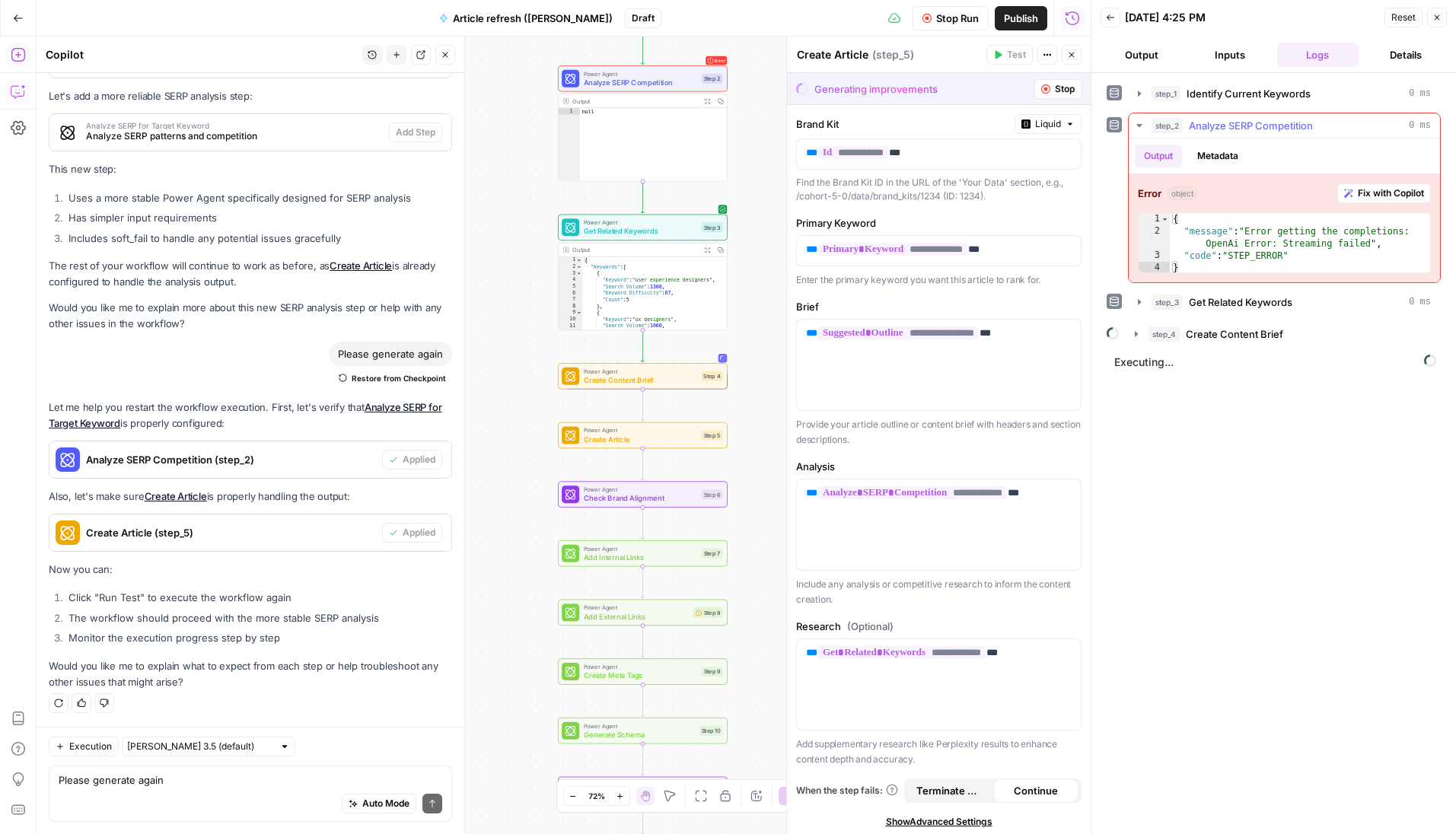
click at [1144, 122] on icon "button" at bounding box center [1139, 126] width 12 height 12
